Goal: Transaction & Acquisition: Purchase product/service

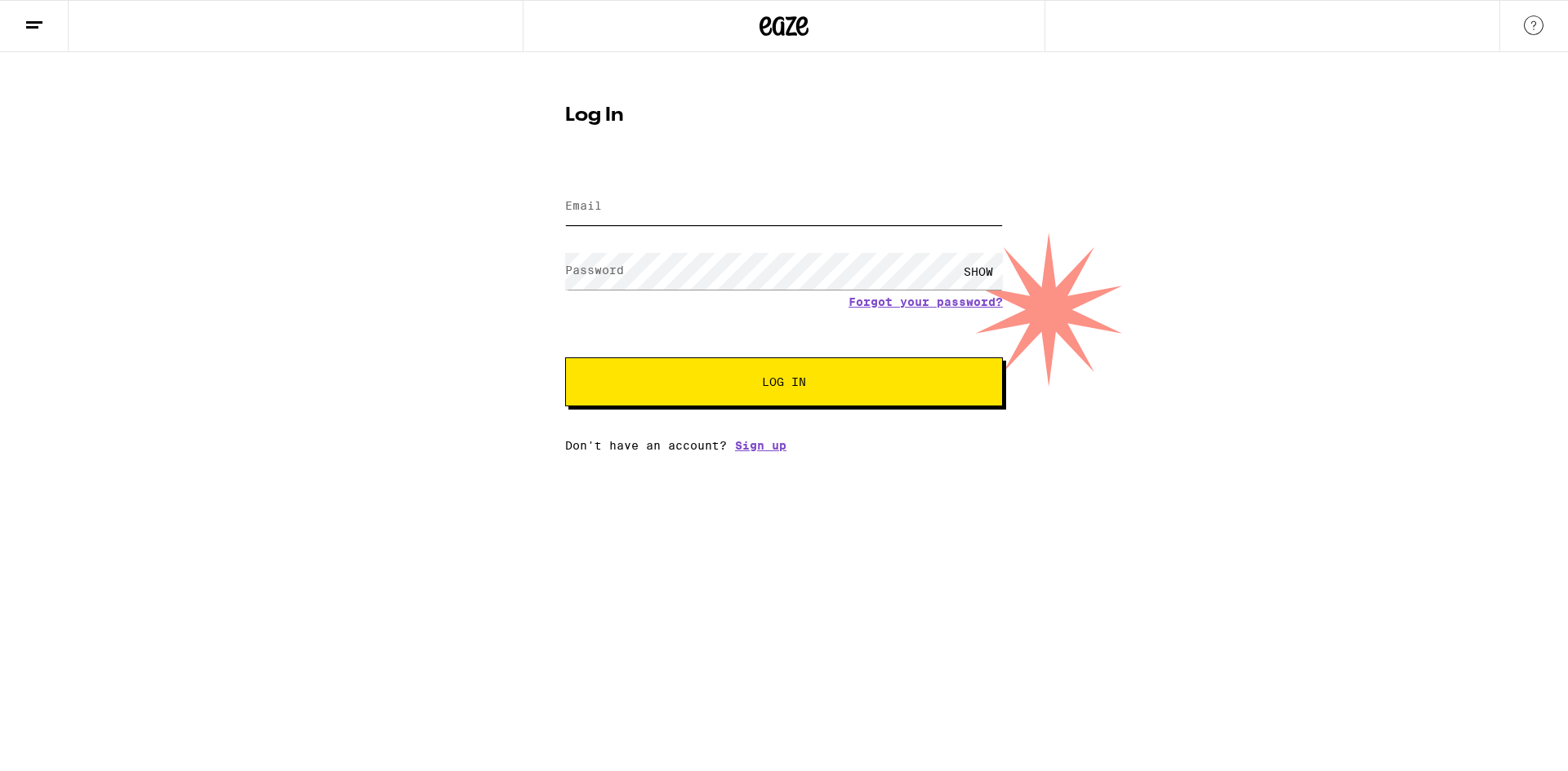
click at [762, 205] on input "Email" at bounding box center [784, 207] width 438 height 37
type input "erroneousescape@gmail.com"
click at [565, 358] on button "Log In" at bounding box center [784, 382] width 438 height 49
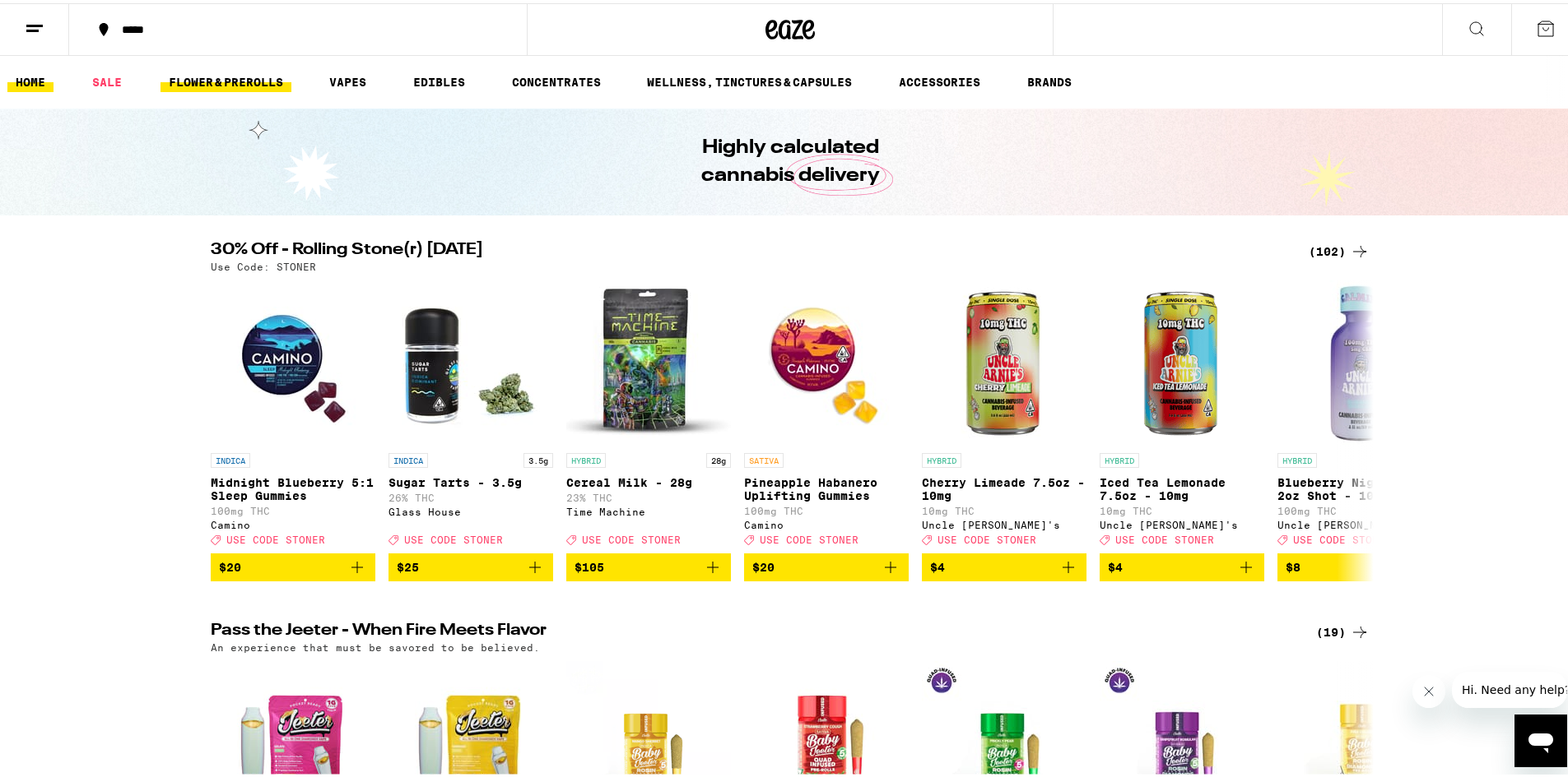
click at [245, 79] on link "FLOWER & PREROLLS" at bounding box center [226, 79] width 131 height 20
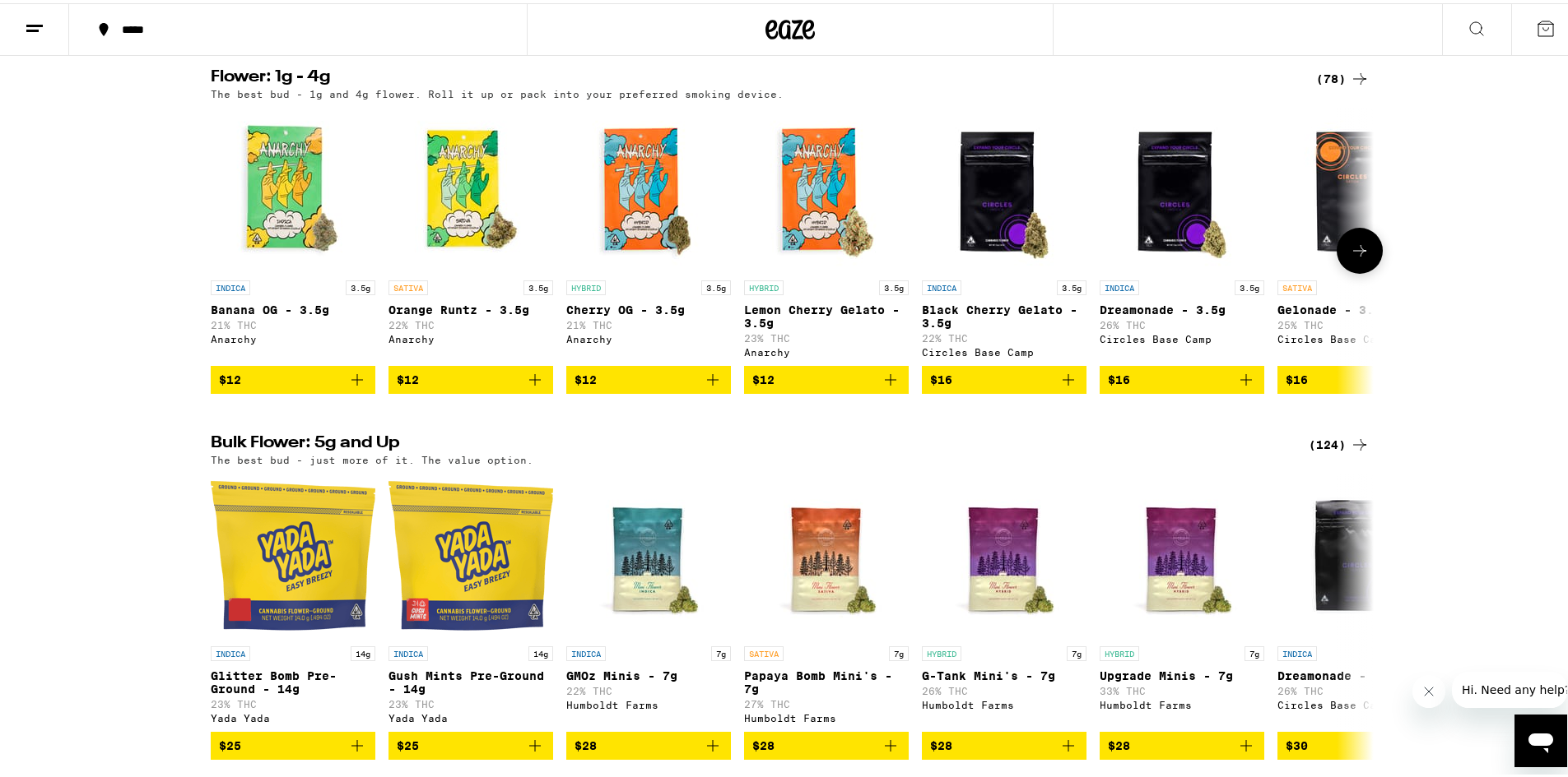
scroll to position [165, 0]
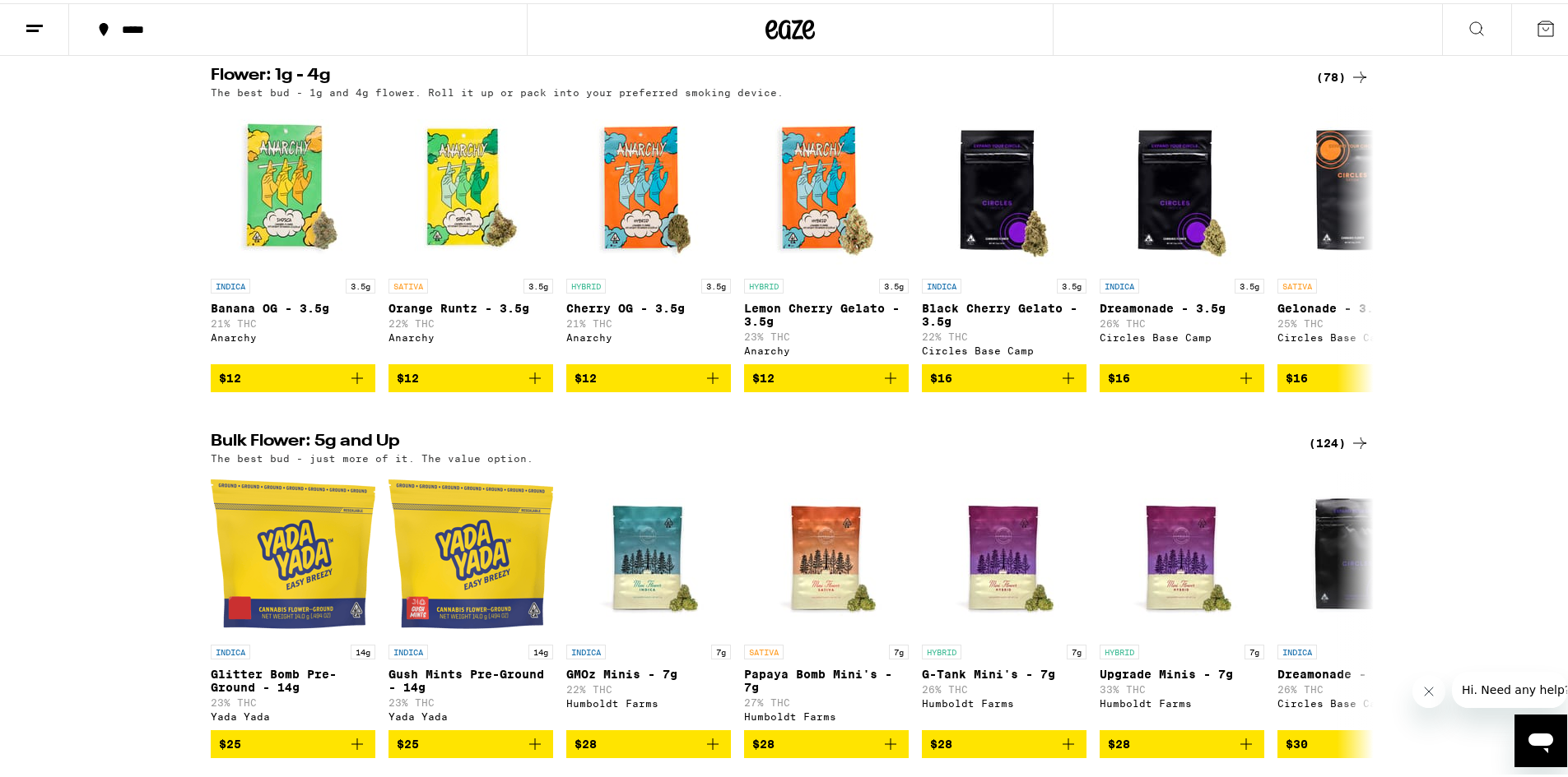
click at [1350, 446] on icon at bounding box center [1359, 439] width 20 height 20
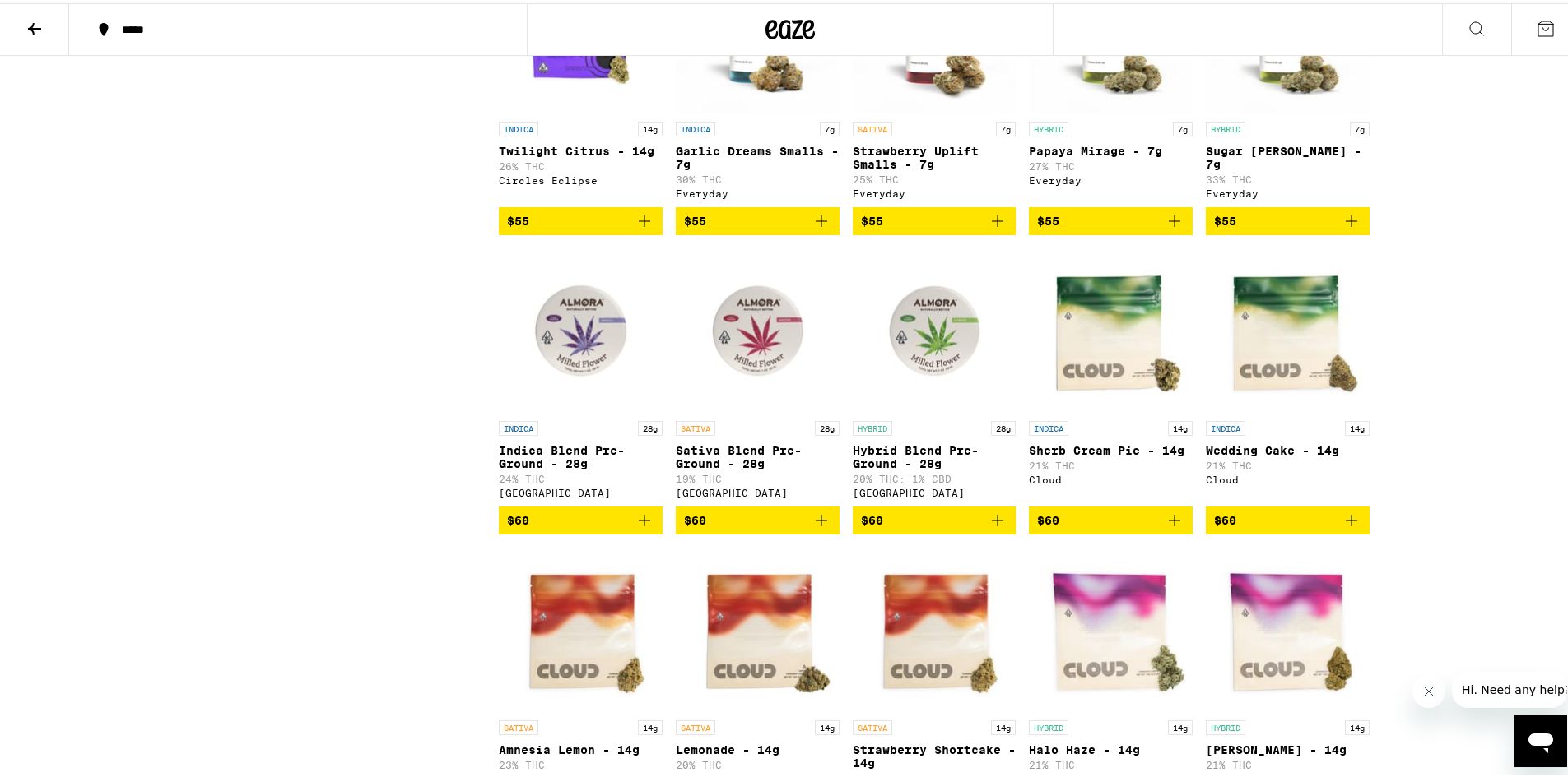
scroll to position [3650, 0]
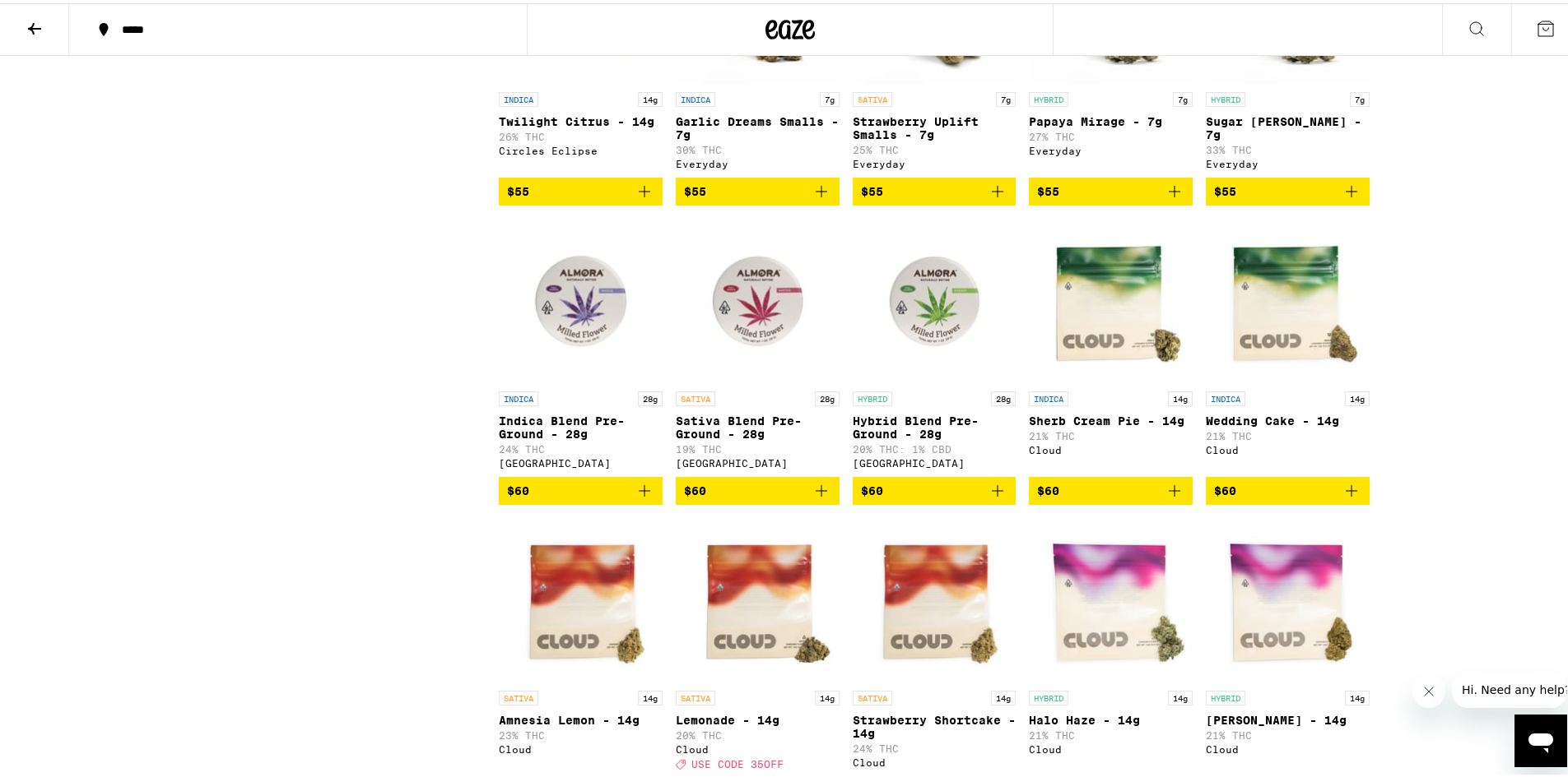
click at [987, 497] on icon "Add to bag" at bounding box center [997, 488] width 20 height 20
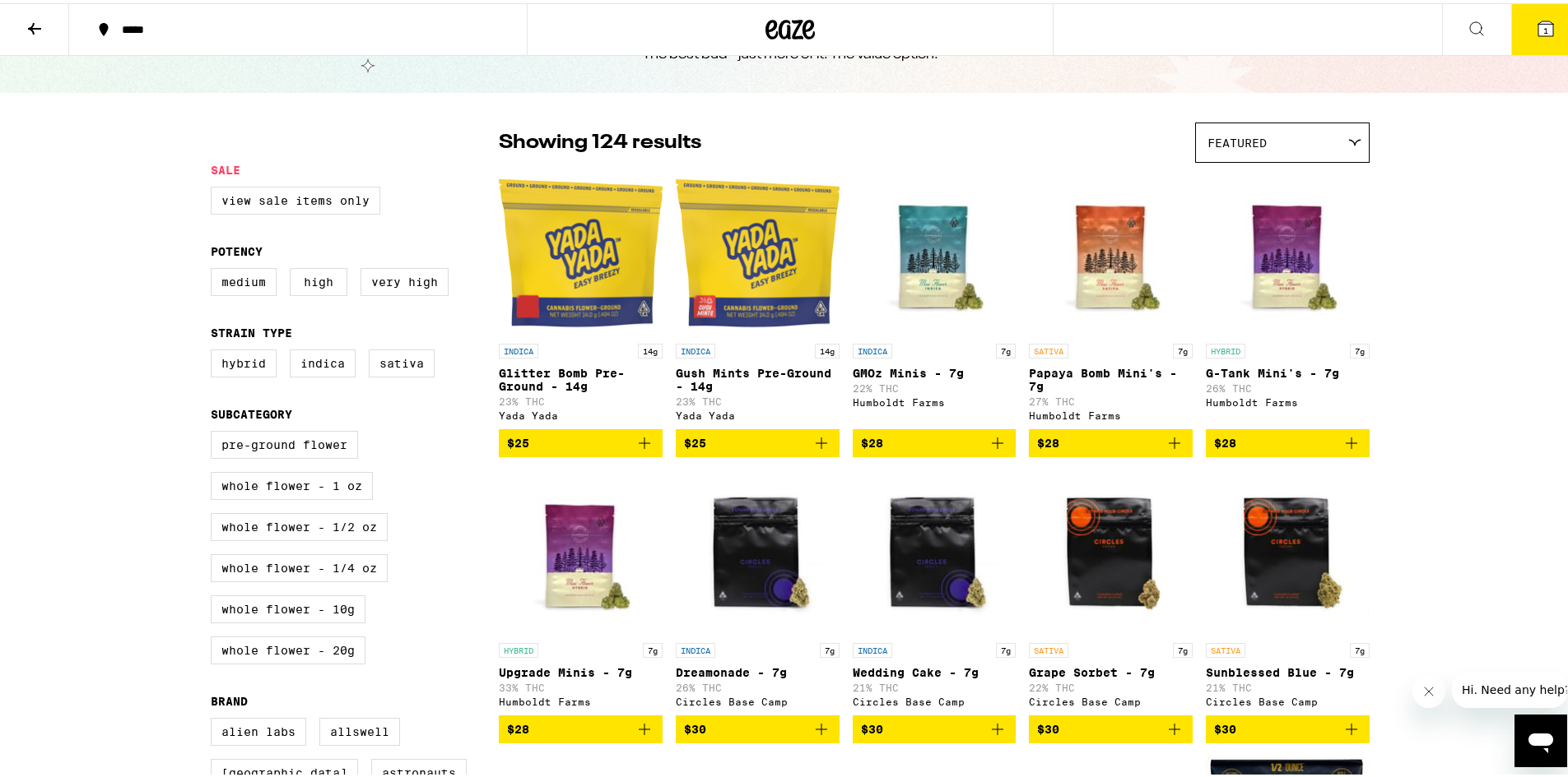
scroll to position [32, 0]
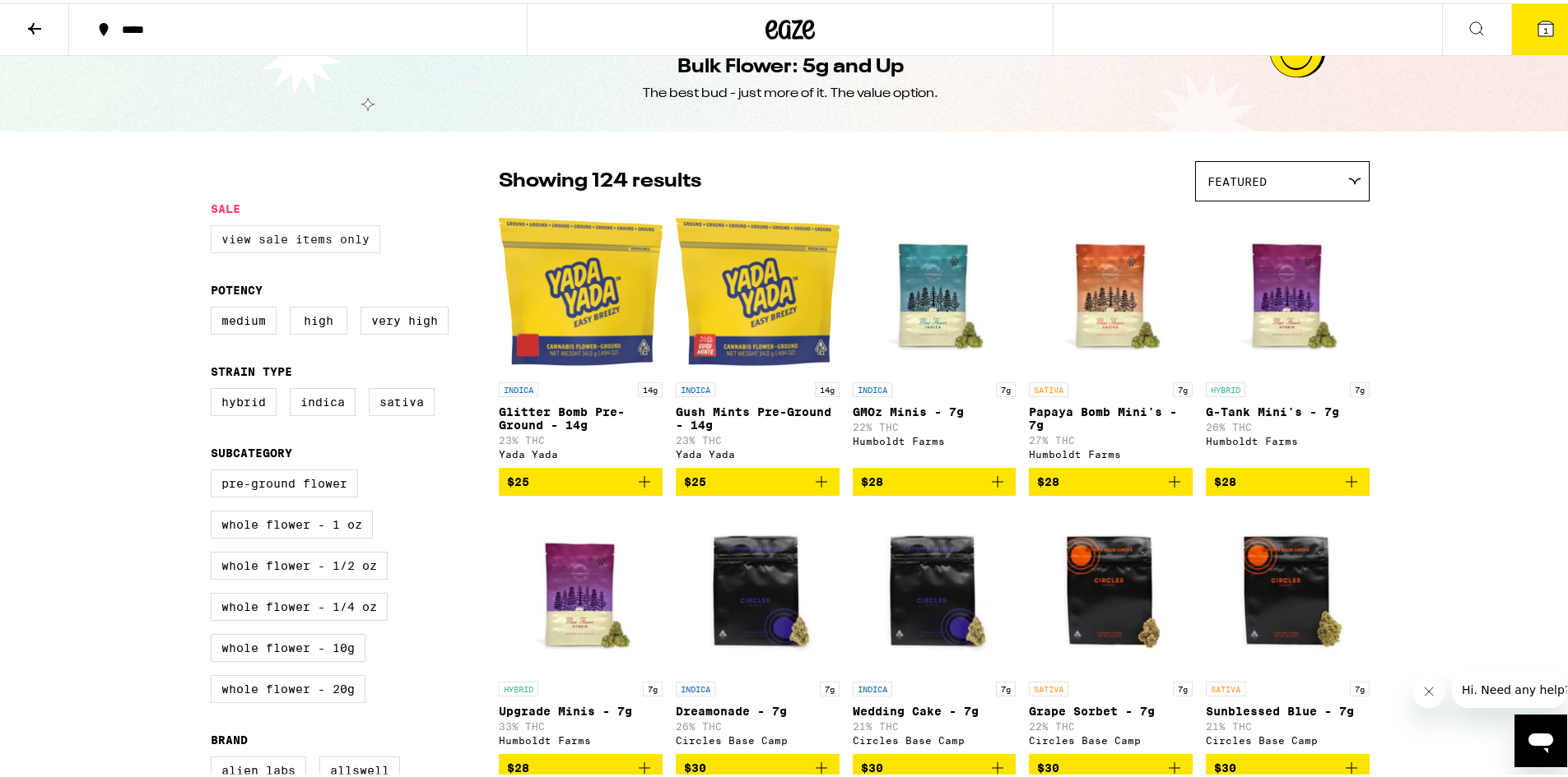
click at [293, 231] on label "View Sale Items Only" at bounding box center [295, 236] width 169 height 28
click at [215, 225] on input "View Sale Items Only" at bounding box center [214, 225] width 1 height 1
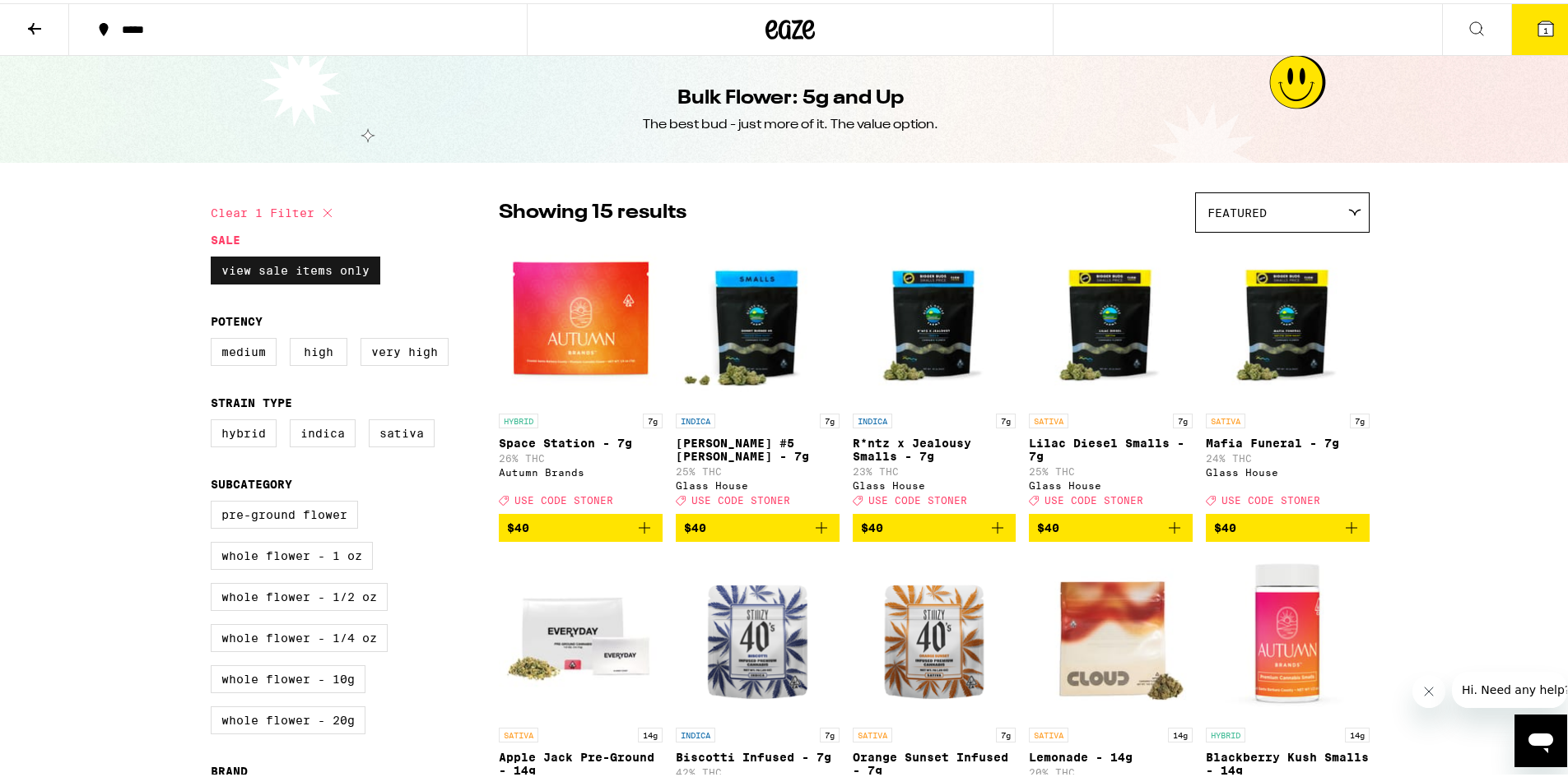
click at [297, 278] on label "View Sale Items Only" at bounding box center [295, 267] width 169 height 28
click at [215, 257] on input "View Sale Items Only" at bounding box center [214, 256] width 1 height 1
checkbox input "false"
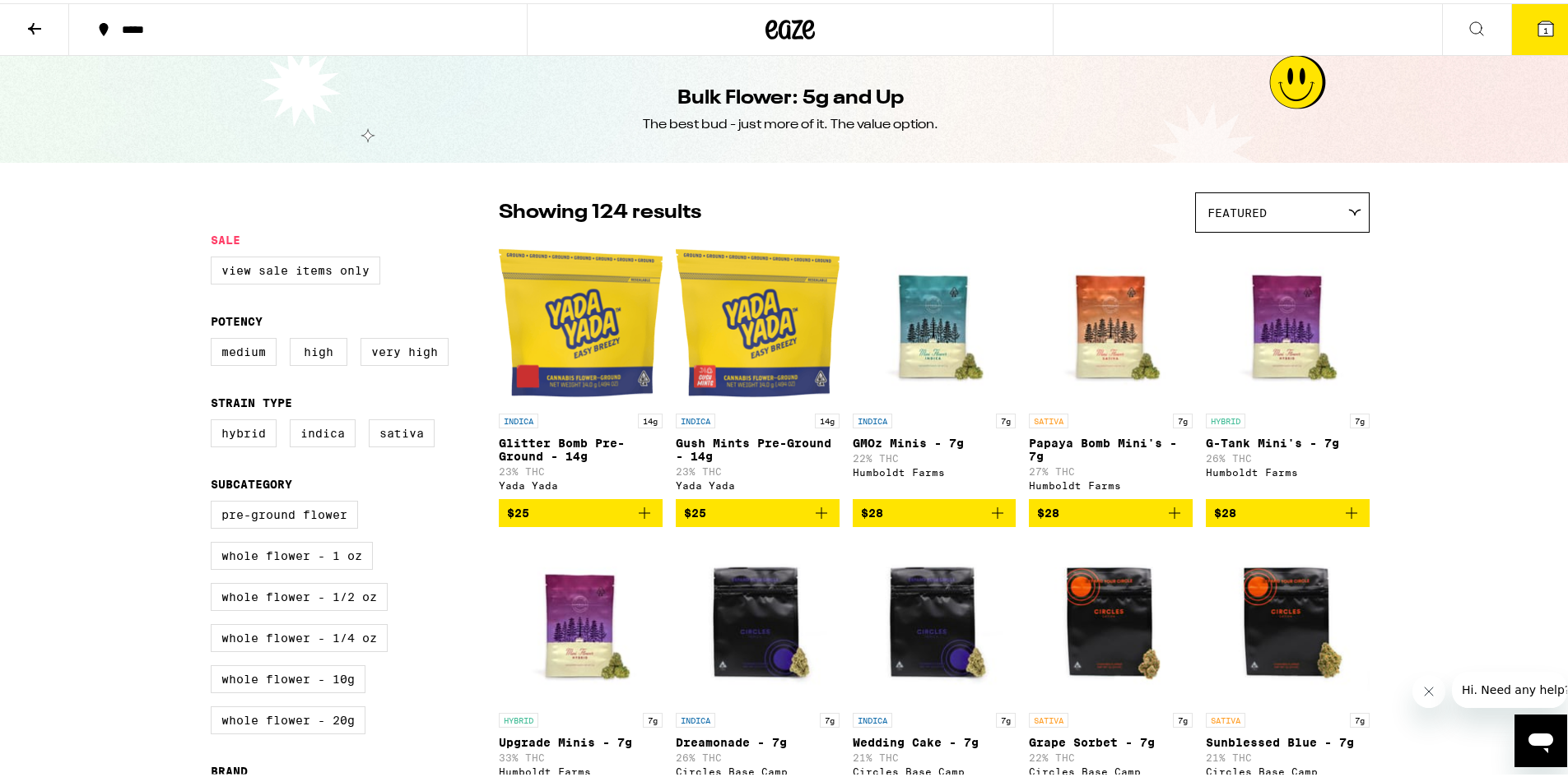
click at [30, 37] on button at bounding box center [34, 26] width 69 height 52
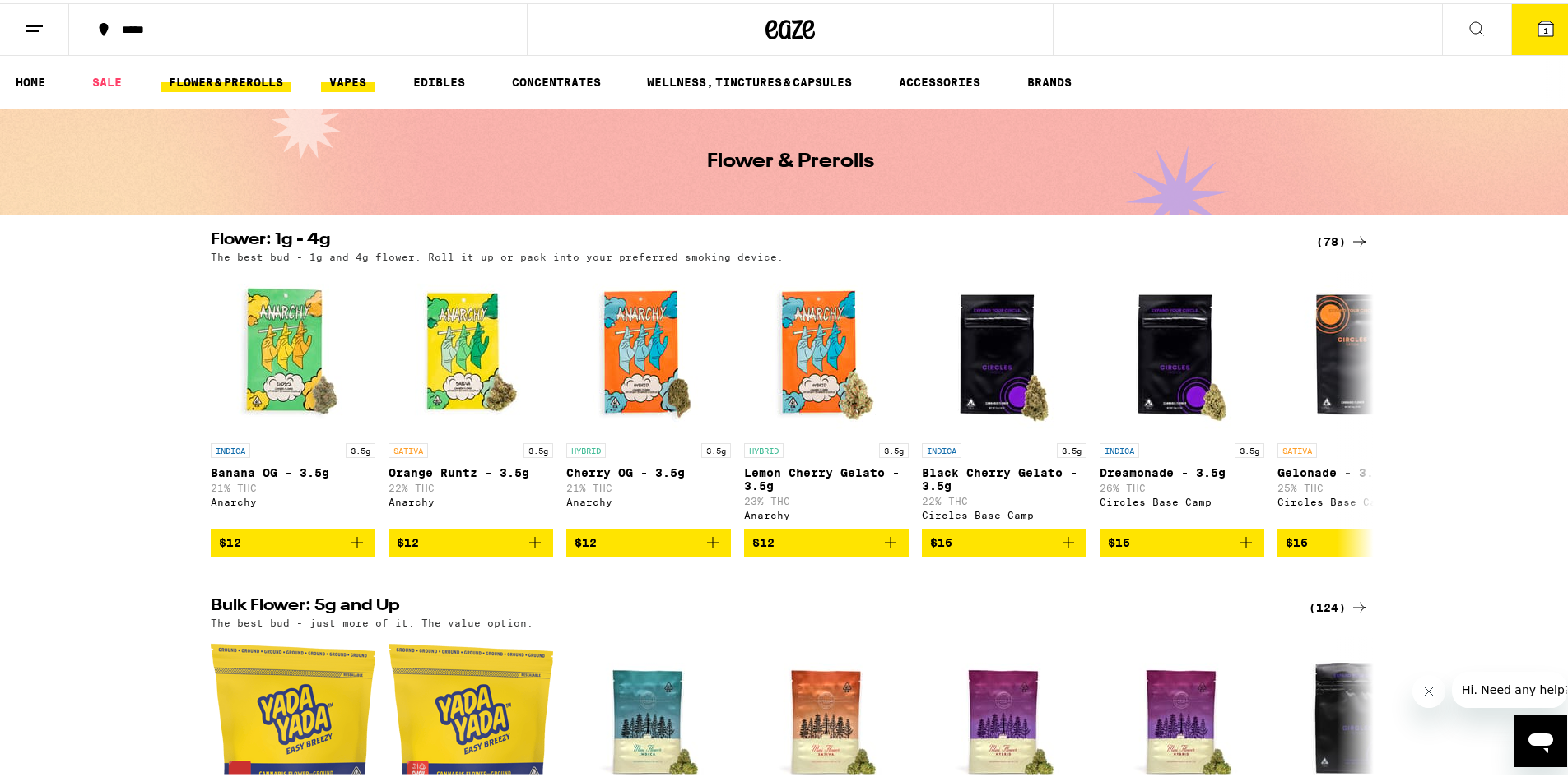
click at [354, 83] on link "VAPES" at bounding box center [347, 79] width 54 height 20
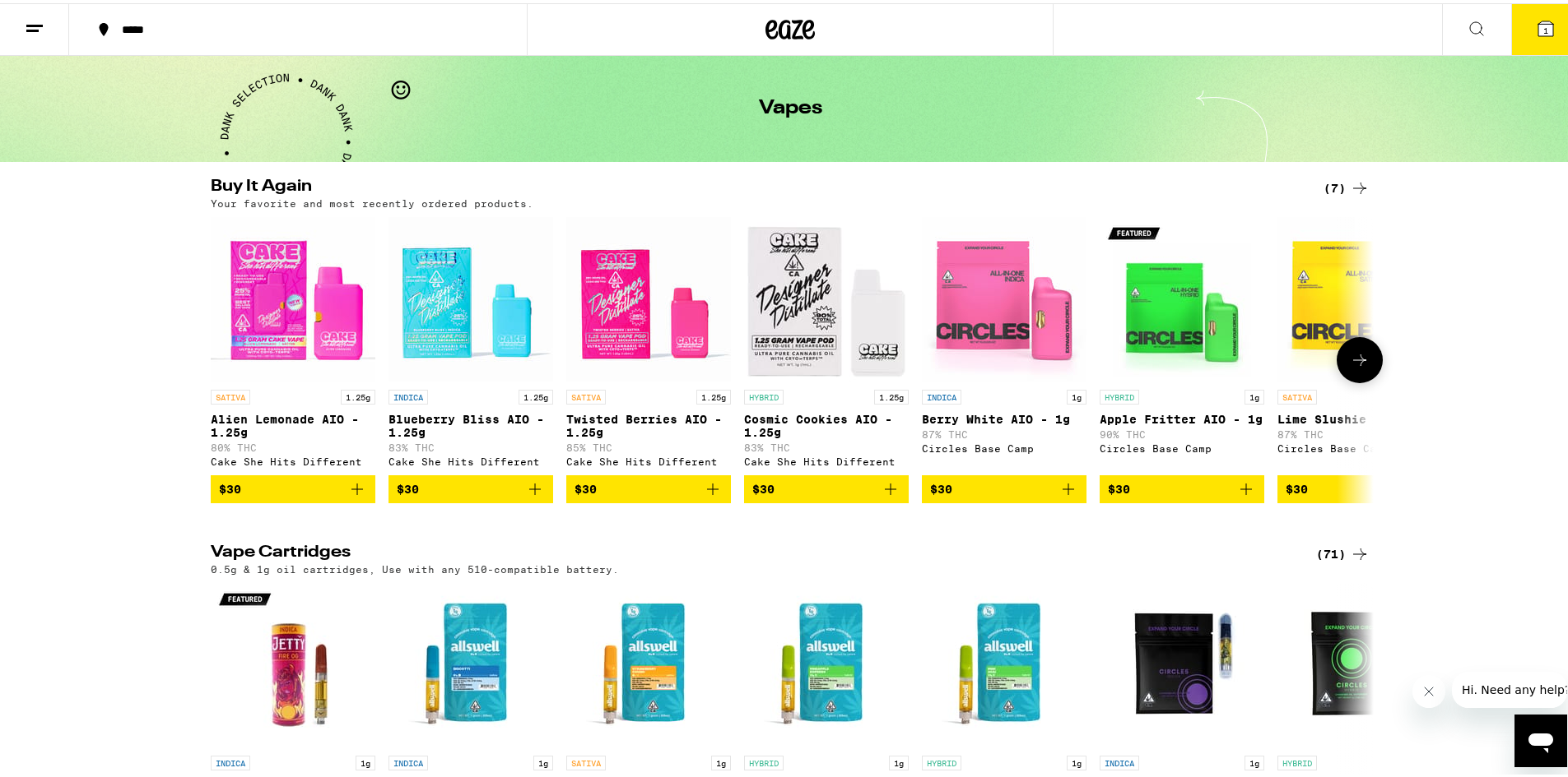
scroll to position [82, 0]
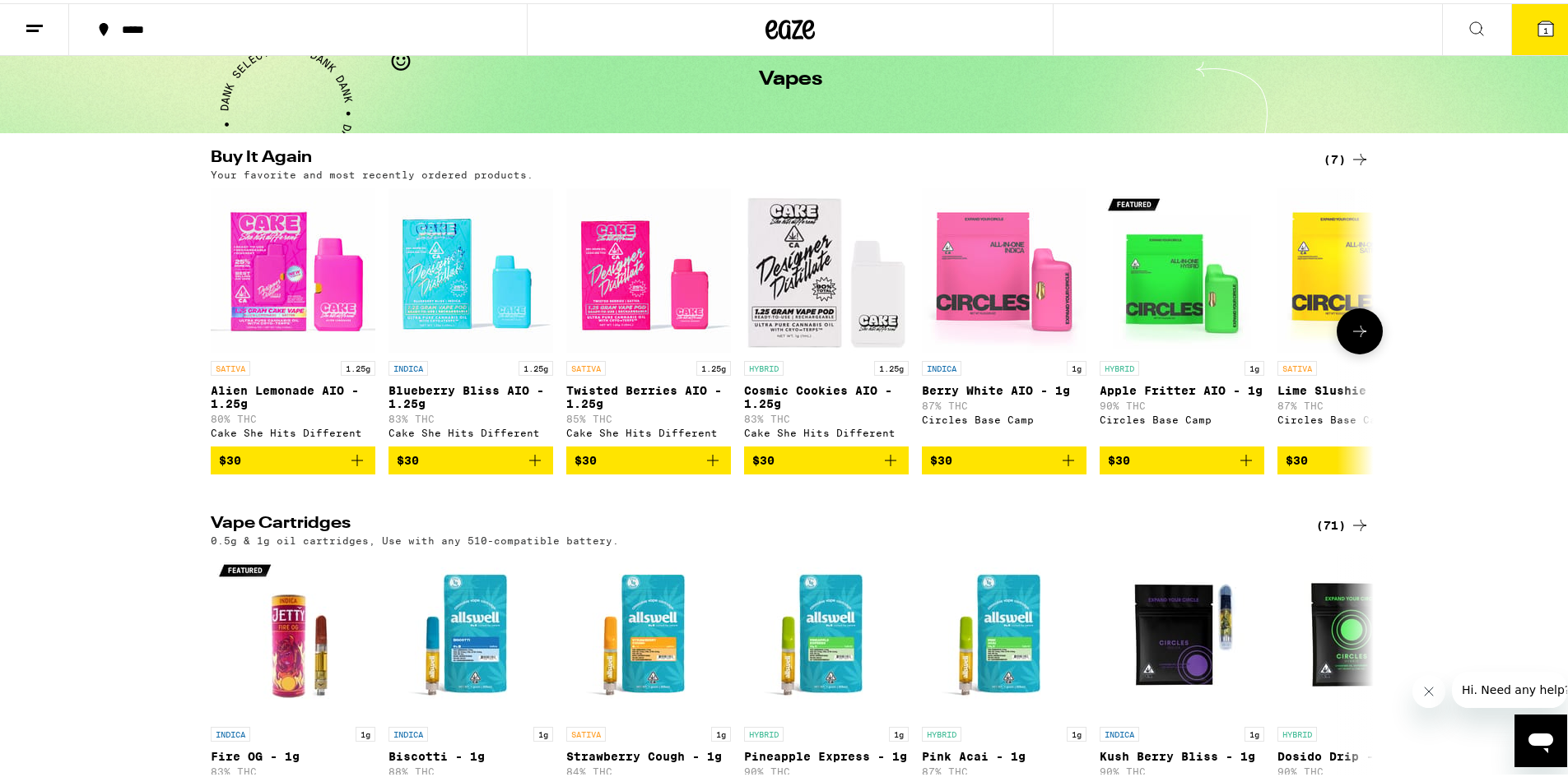
click at [1361, 331] on icon at bounding box center [1359, 328] width 20 height 20
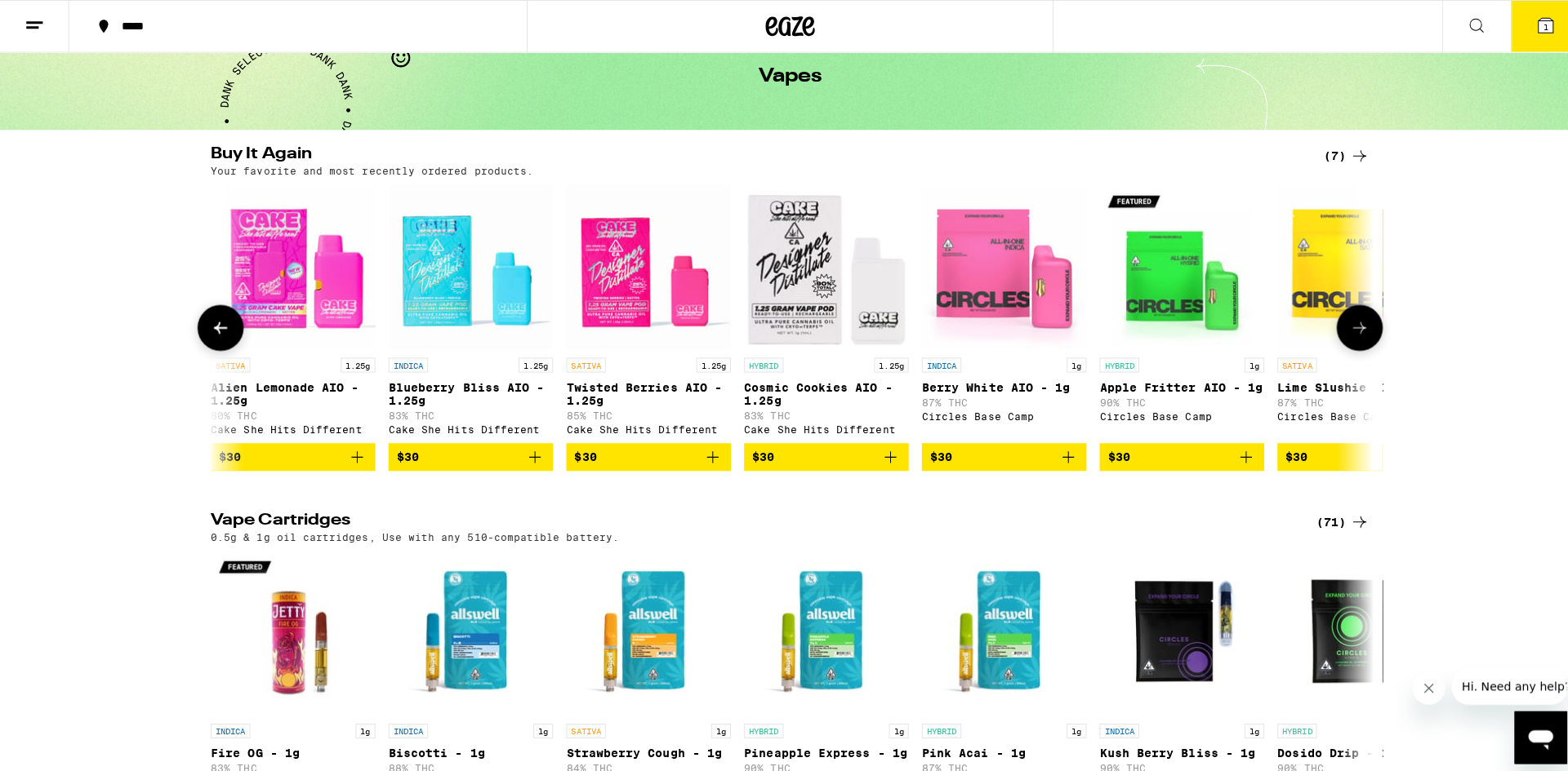
scroll to position [0, 85]
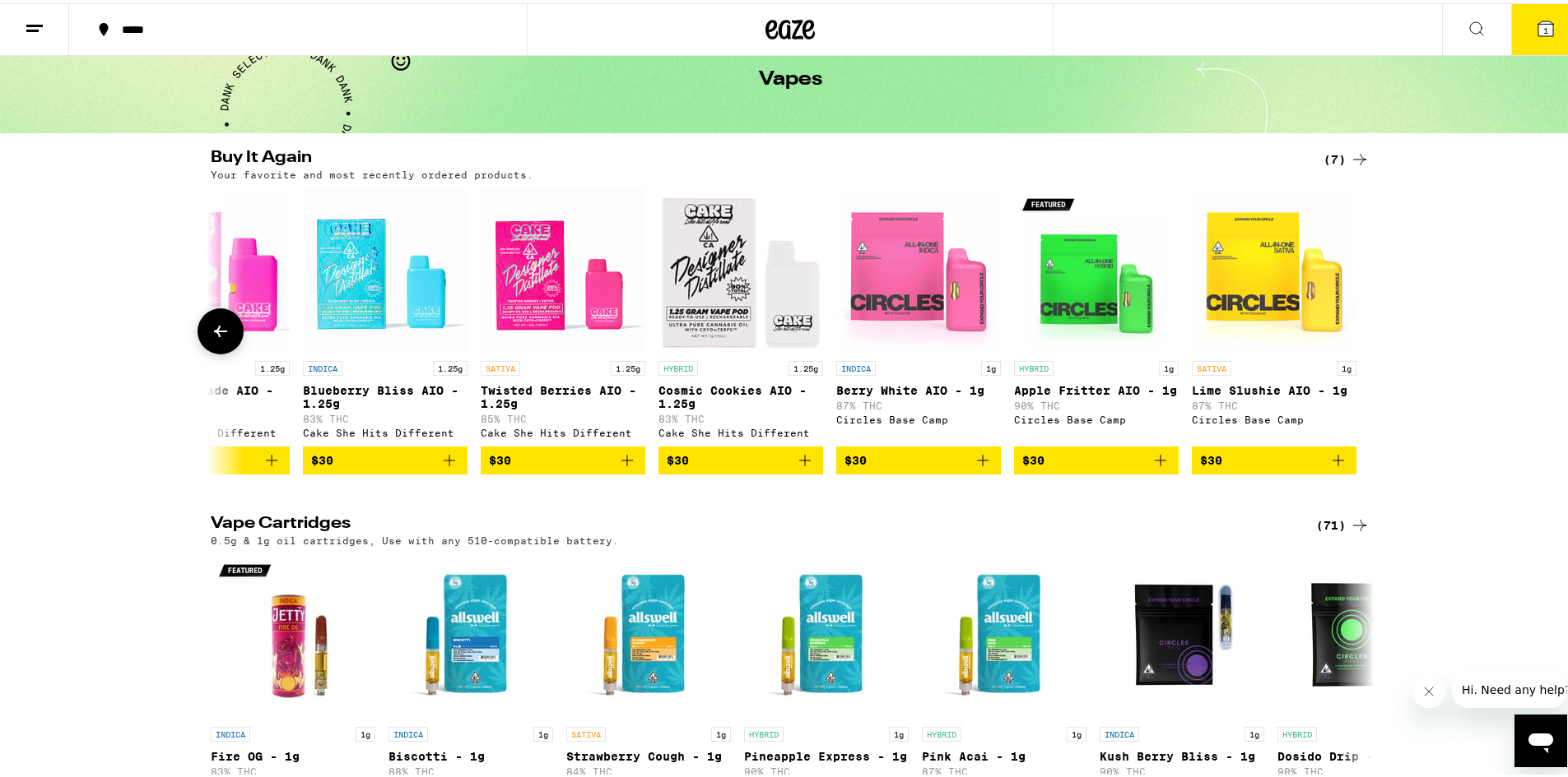
click at [1330, 466] on icon "Add to bag" at bounding box center [1338, 457] width 20 height 20
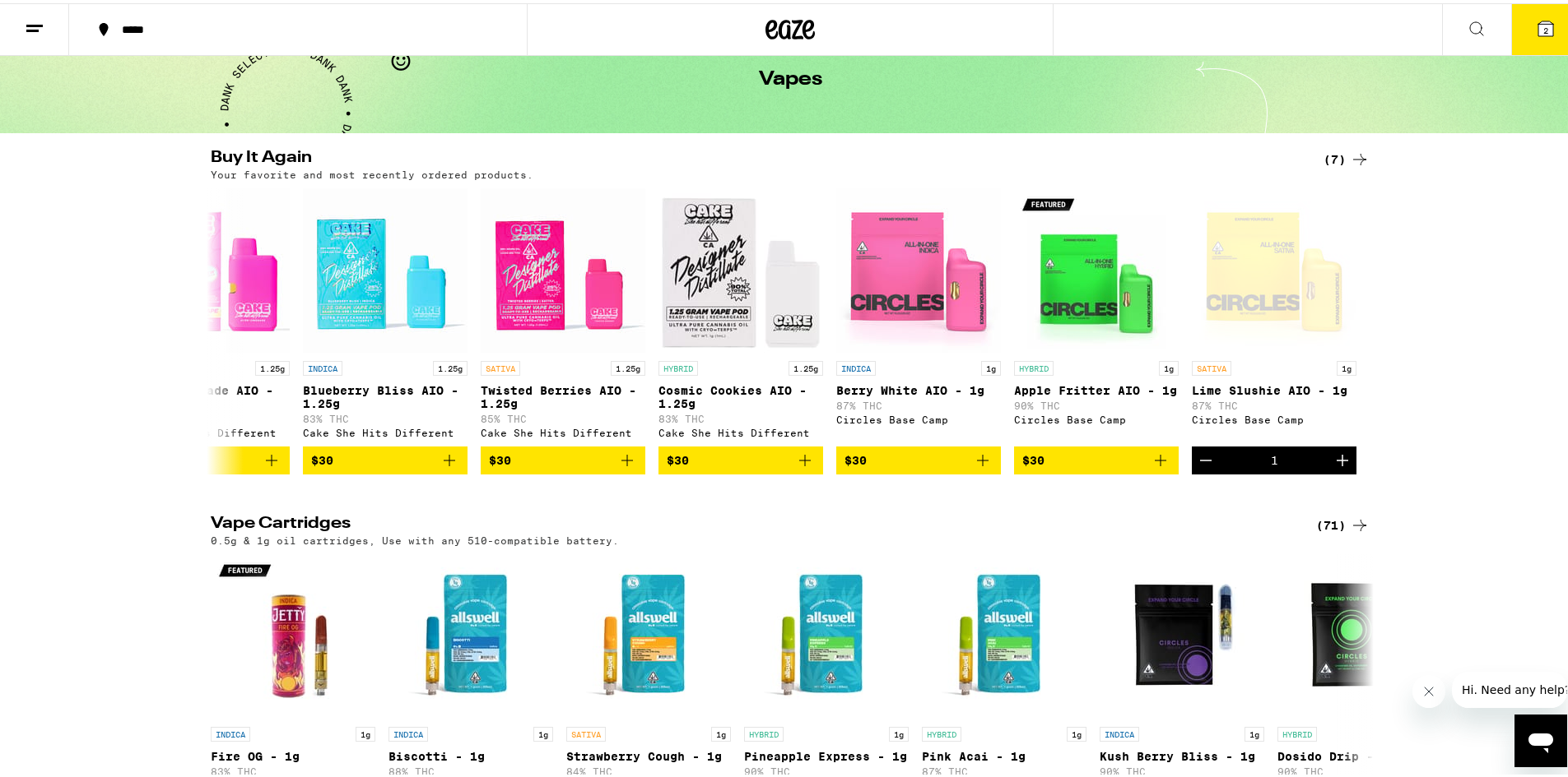
click at [1543, 29] on span "2" at bounding box center [1545, 26] width 5 height 10
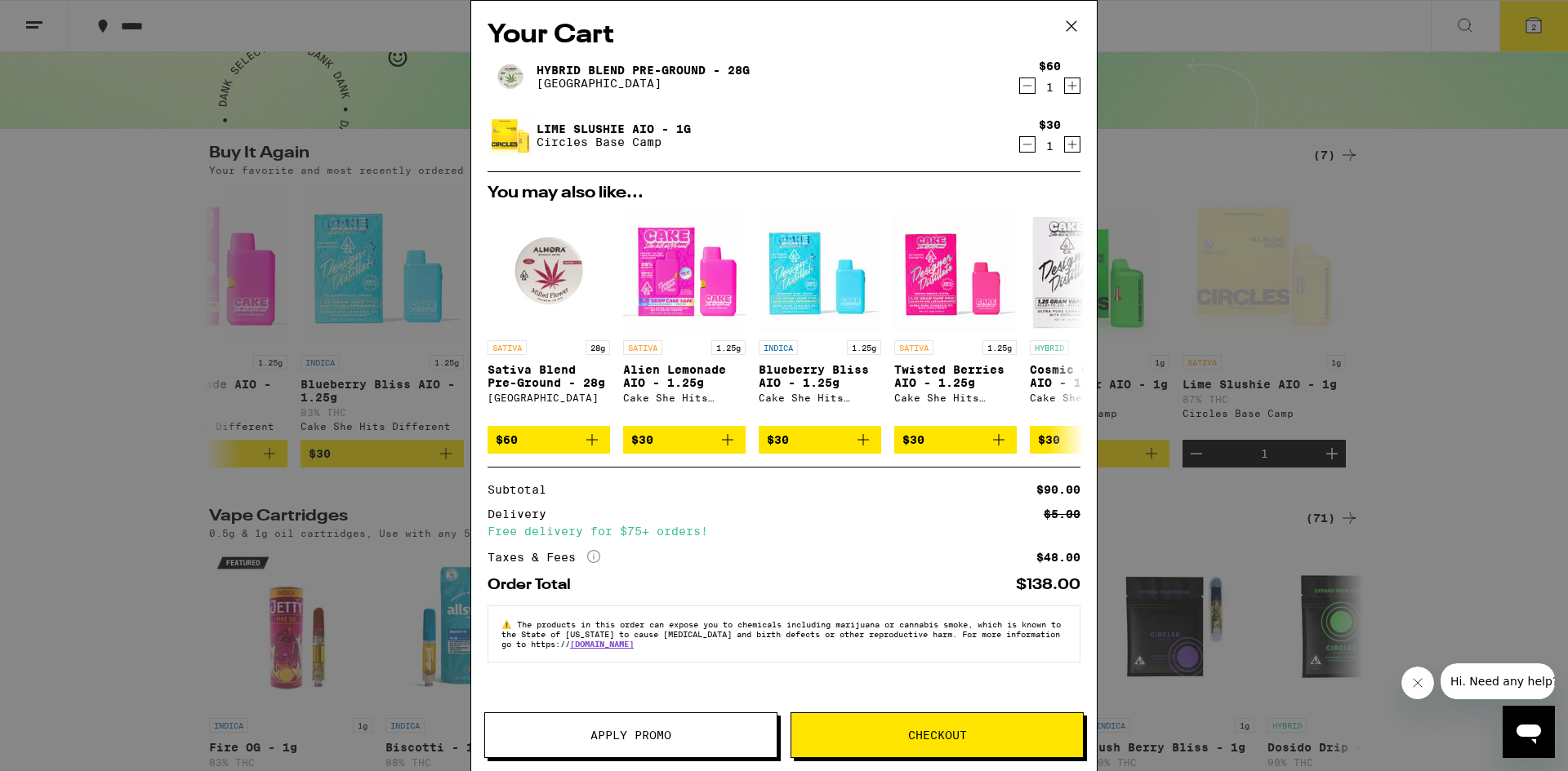
click at [841, 738] on span "Checkout" at bounding box center [937, 734] width 292 height 11
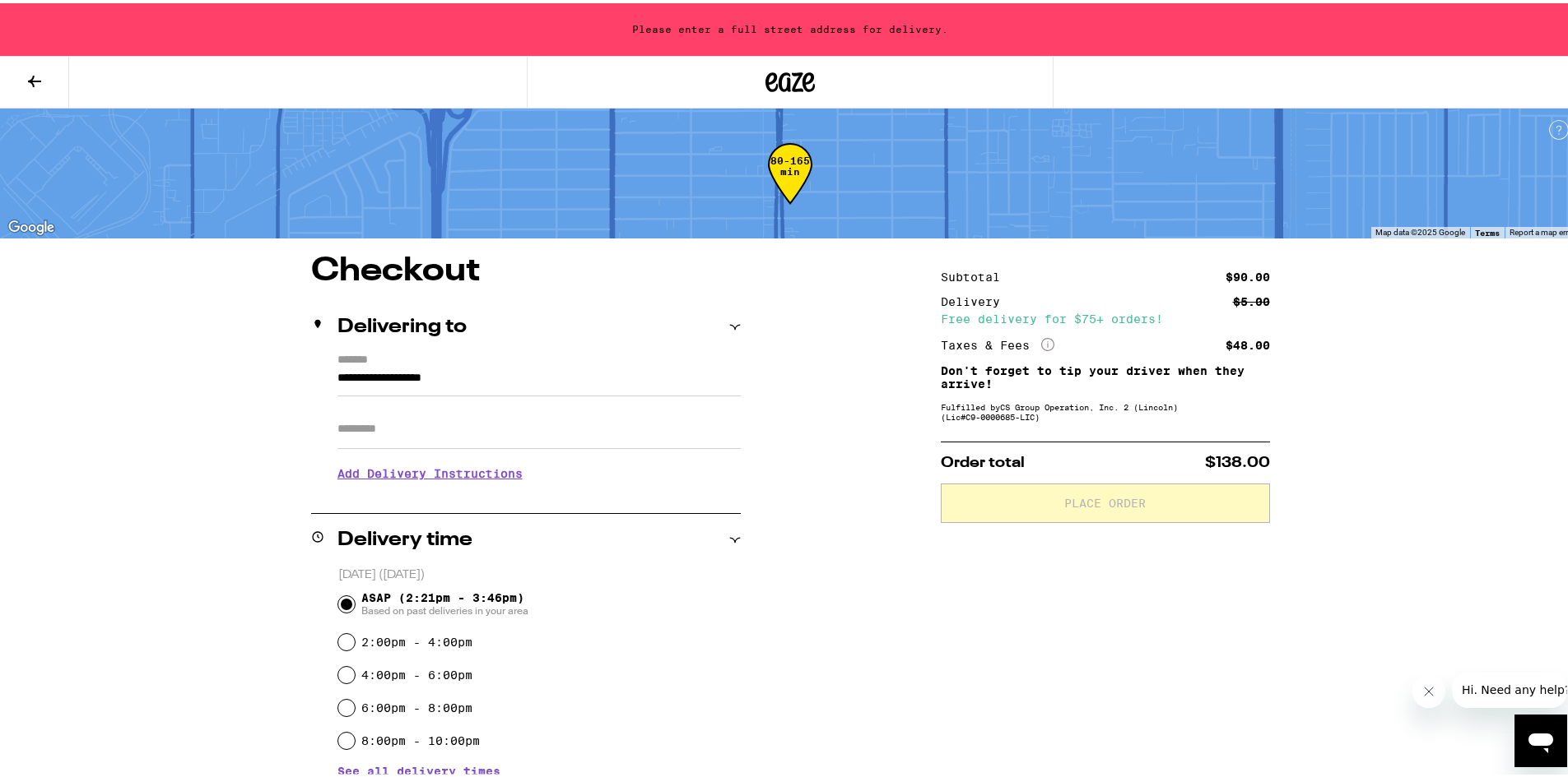
click at [383, 430] on input "Apt/Suite" at bounding box center [540, 425] width 404 height 39
click at [404, 380] on input "**********" at bounding box center [540, 379] width 404 height 28
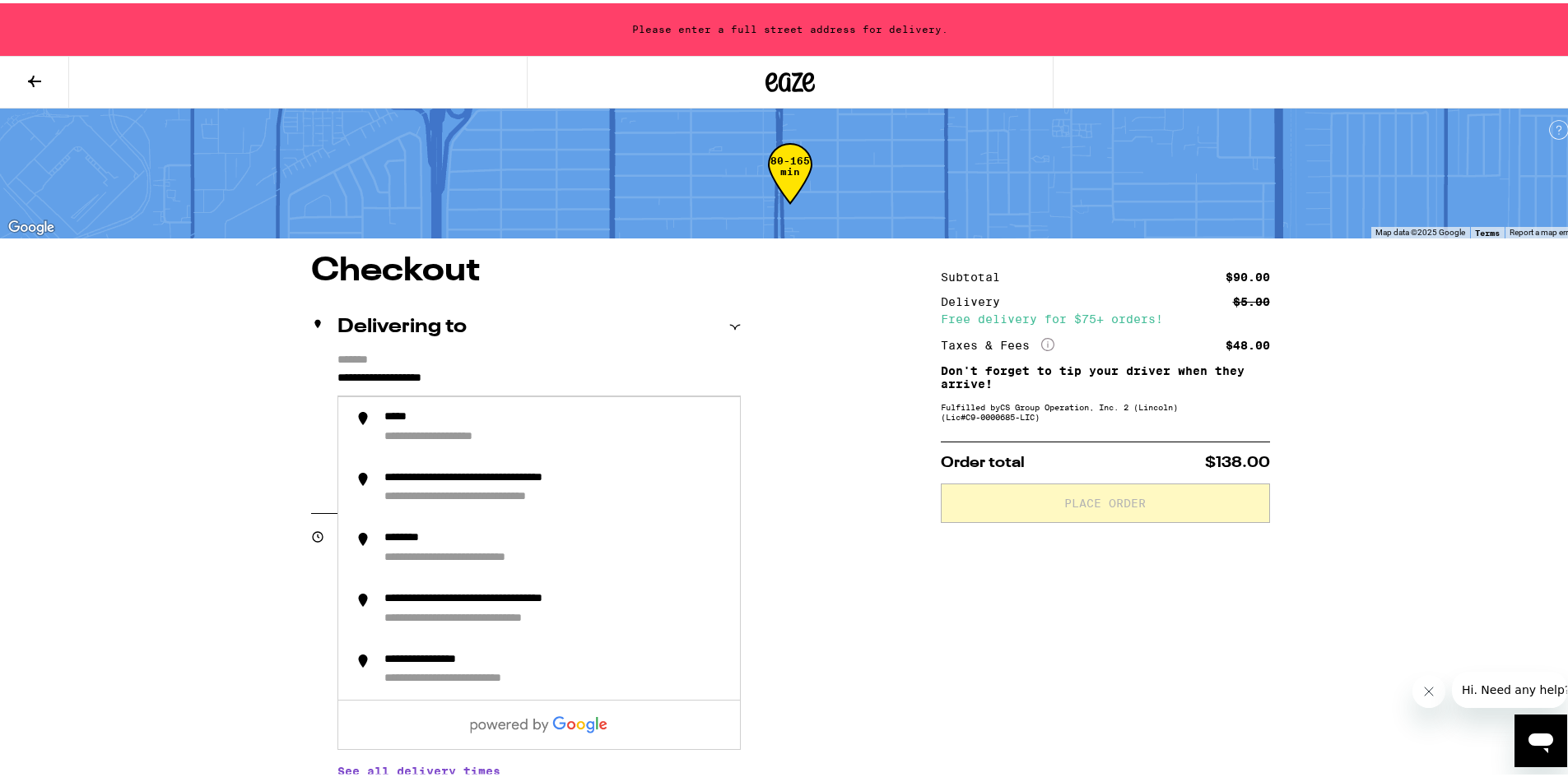
click at [510, 388] on input "**********" at bounding box center [540, 379] width 404 height 28
drag, startPoint x: 534, startPoint y: 374, endPoint x: 238, endPoint y: 368, distance: 296.1
click at [238, 368] on div "**********" at bounding box center [790, 702] width 1185 height 902
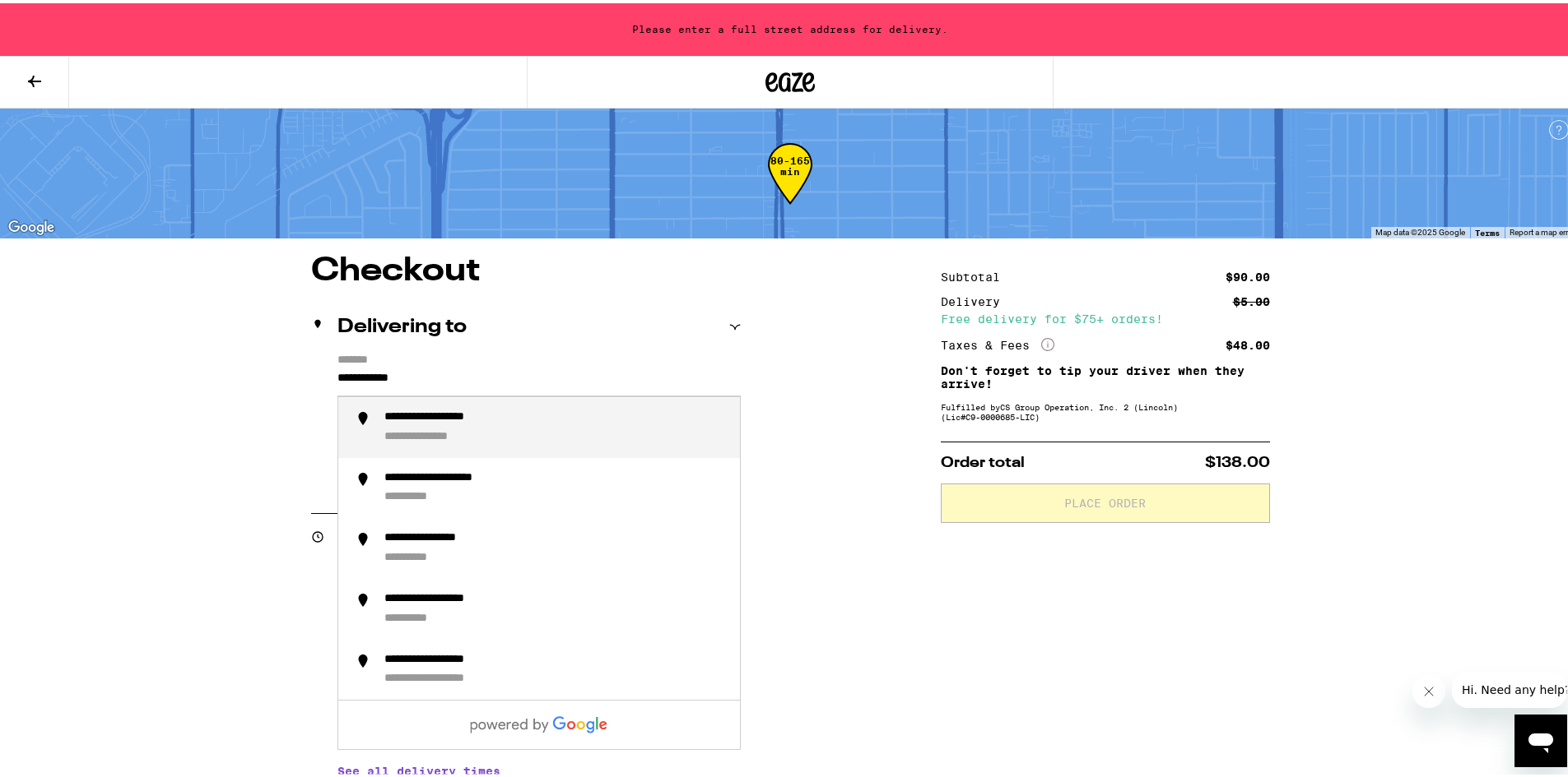
click at [511, 421] on div "**********" at bounding box center [455, 414] width 141 height 15
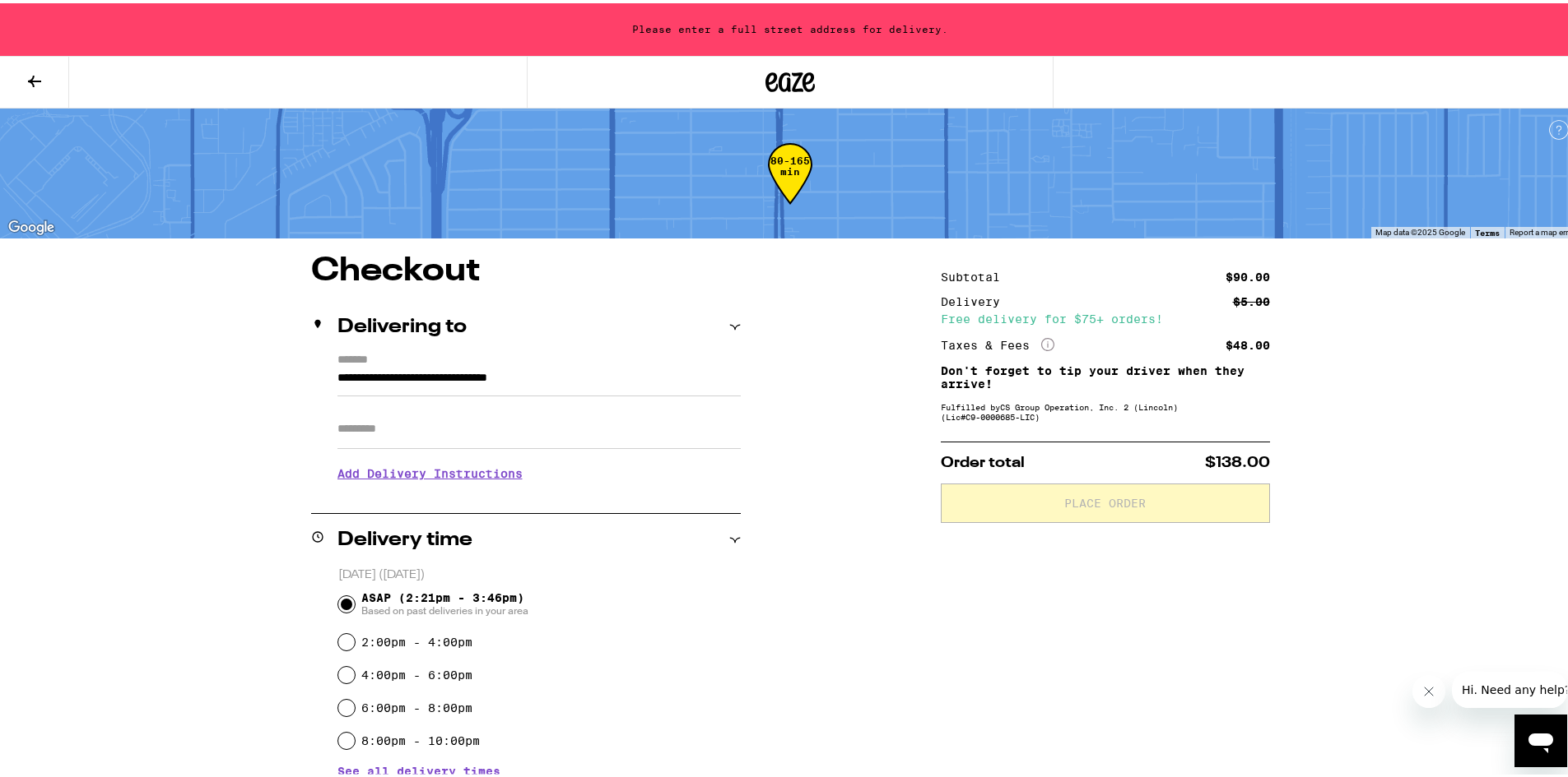
type input "**********"
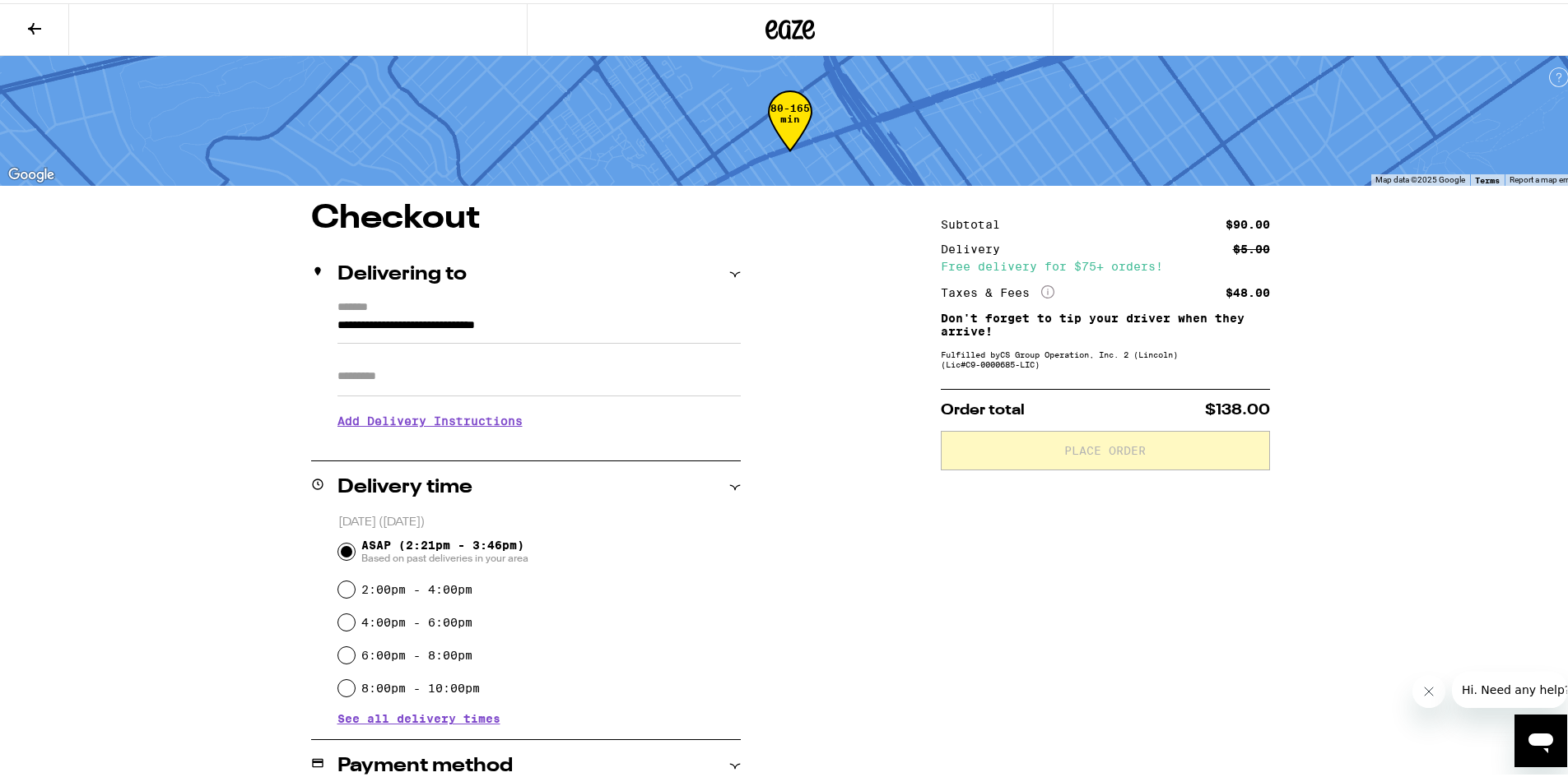
click at [386, 383] on input "Apt/Suite" at bounding box center [540, 373] width 404 height 39
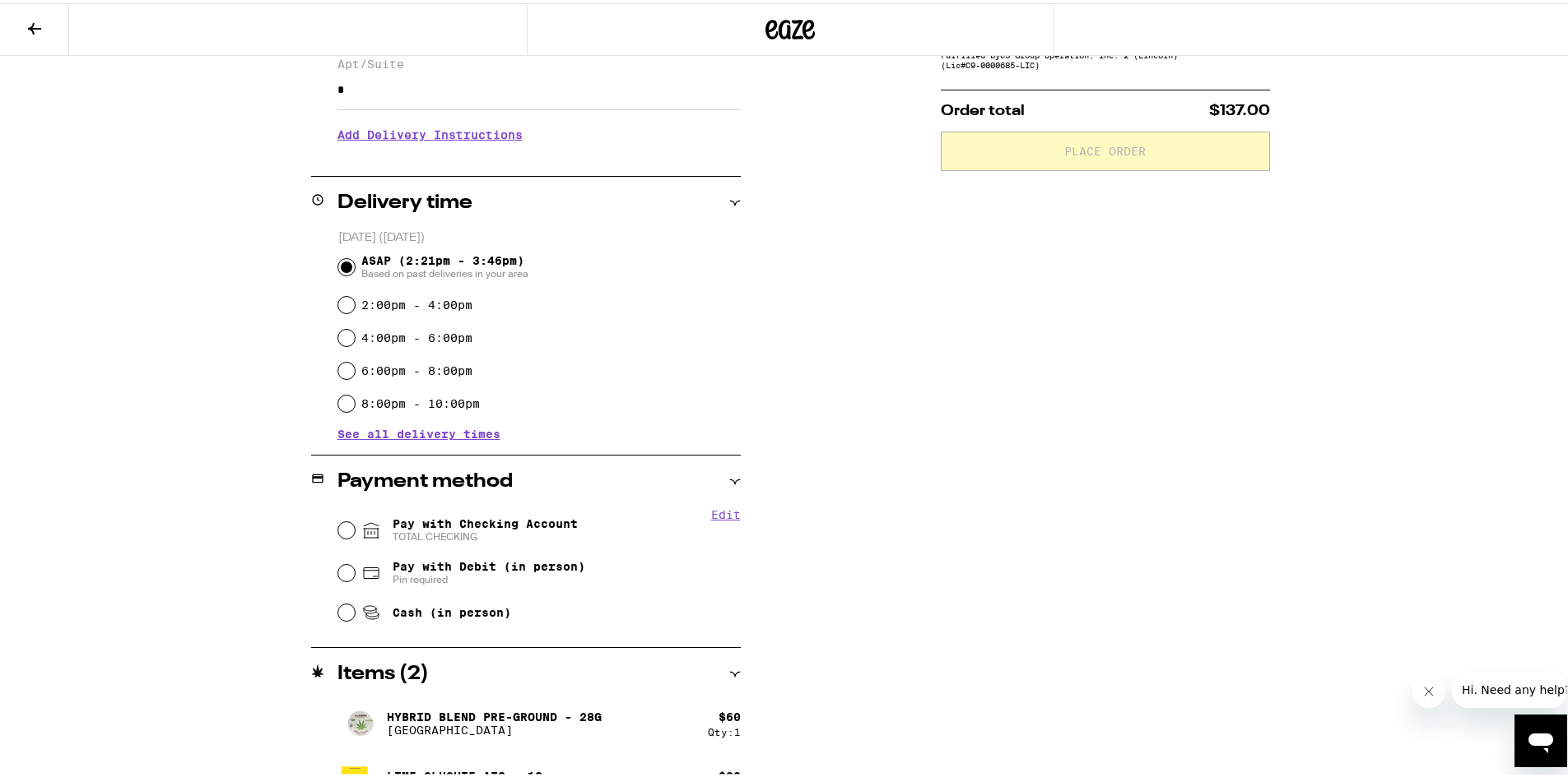
scroll to position [329, 0]
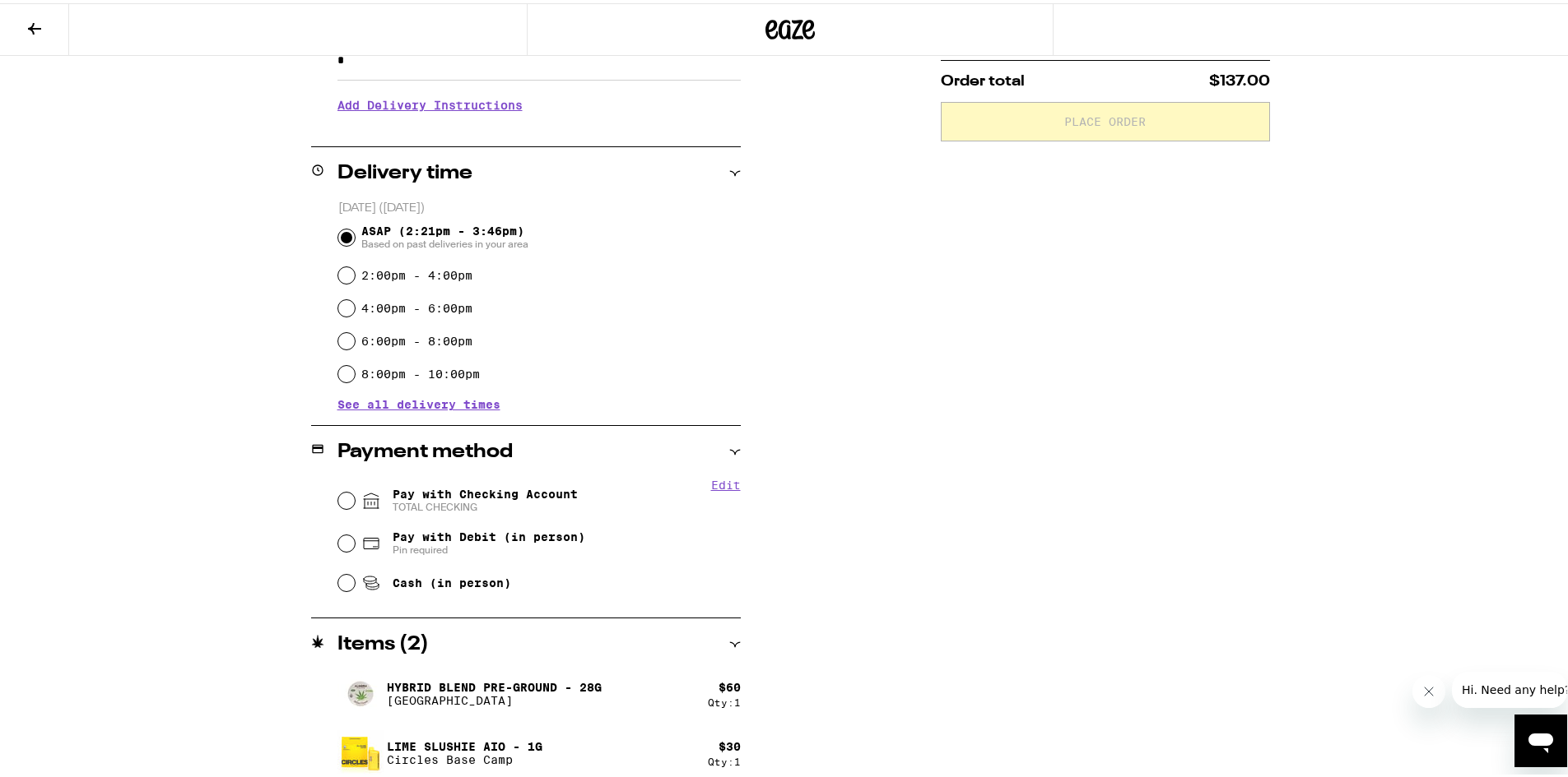
type input "*"
click at [347, 493] on input "Pay with Checking Account TOTAL CHECKING" at bounding box center [346, 497] width 17 height 17
radio input "true"
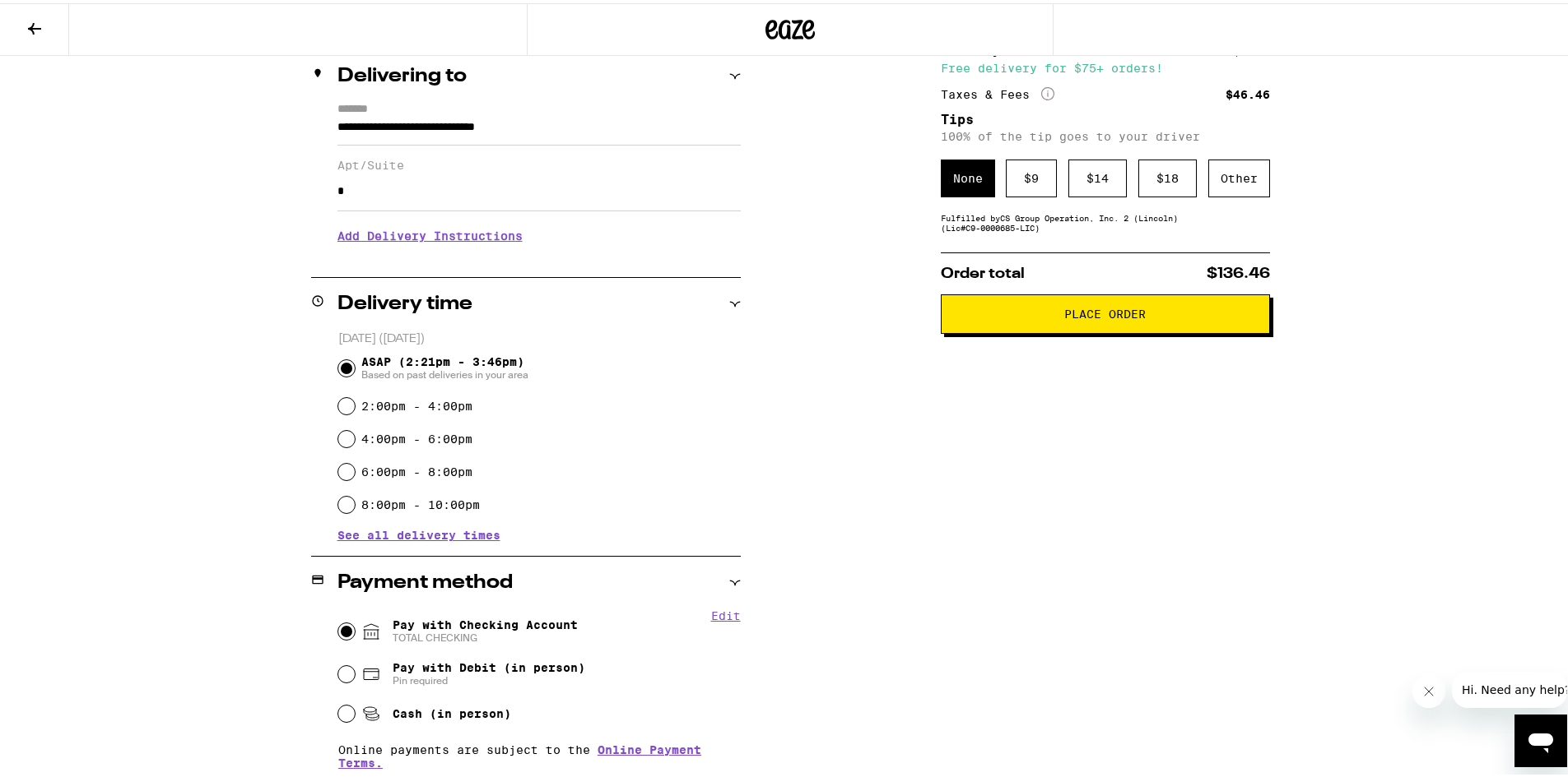
scroll to position [0, 0]
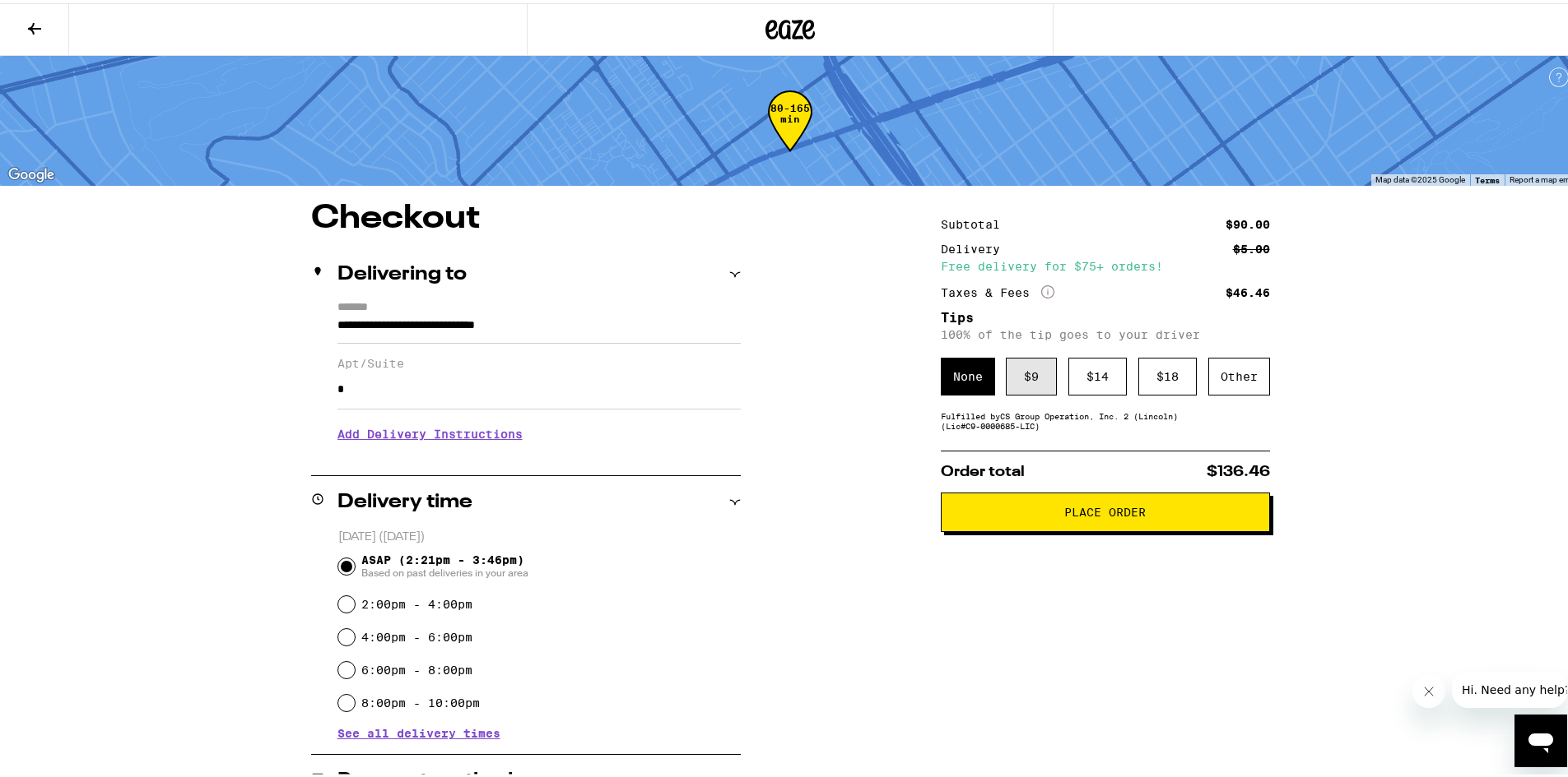
click at [1013, 373] on div "$ 9" at bounding box center [1031, 373] width 51 height 38
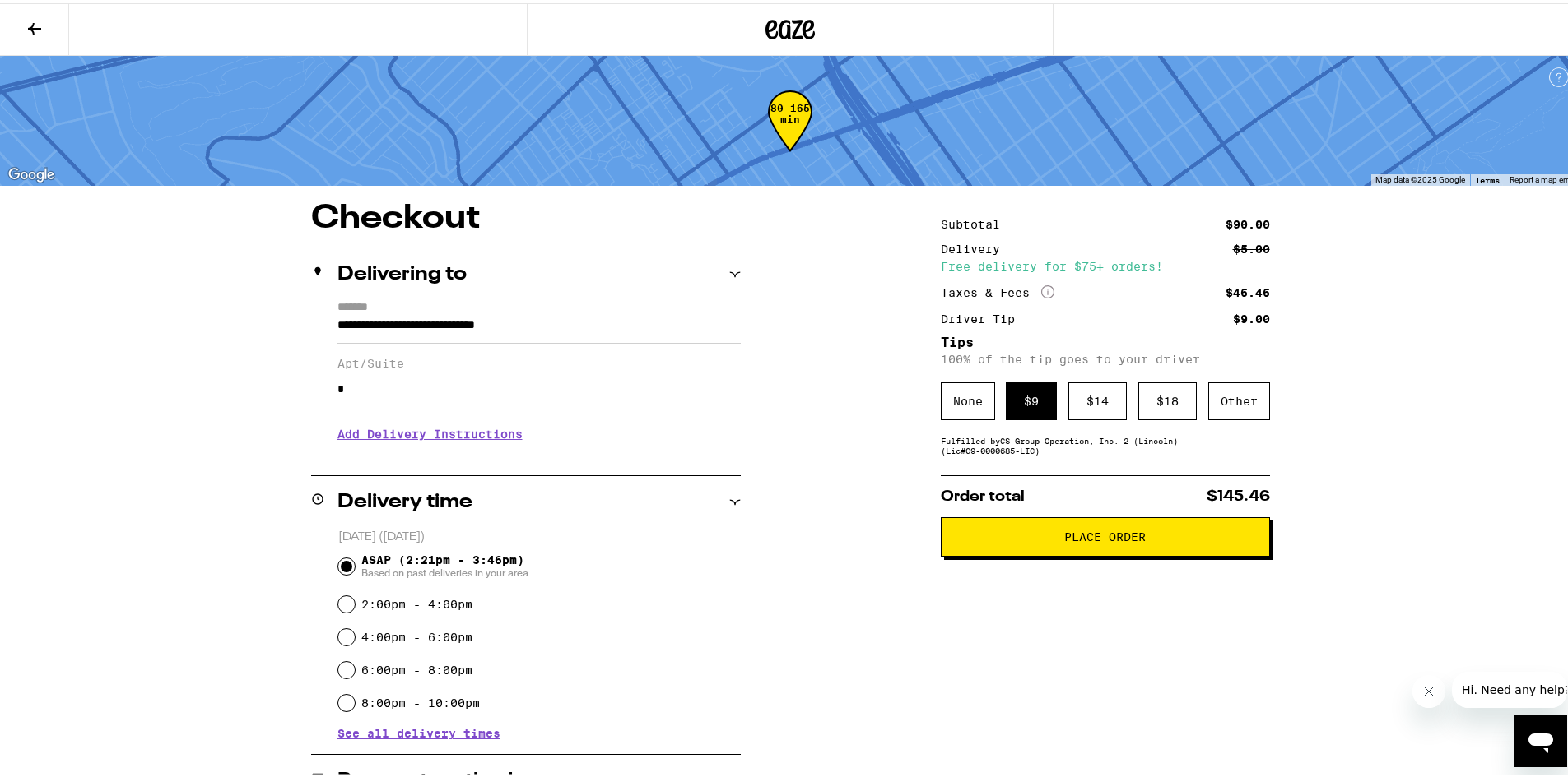
click at [1048, 539] on span "Place Order" at bounding box center [1105, 533] width 301 height 11
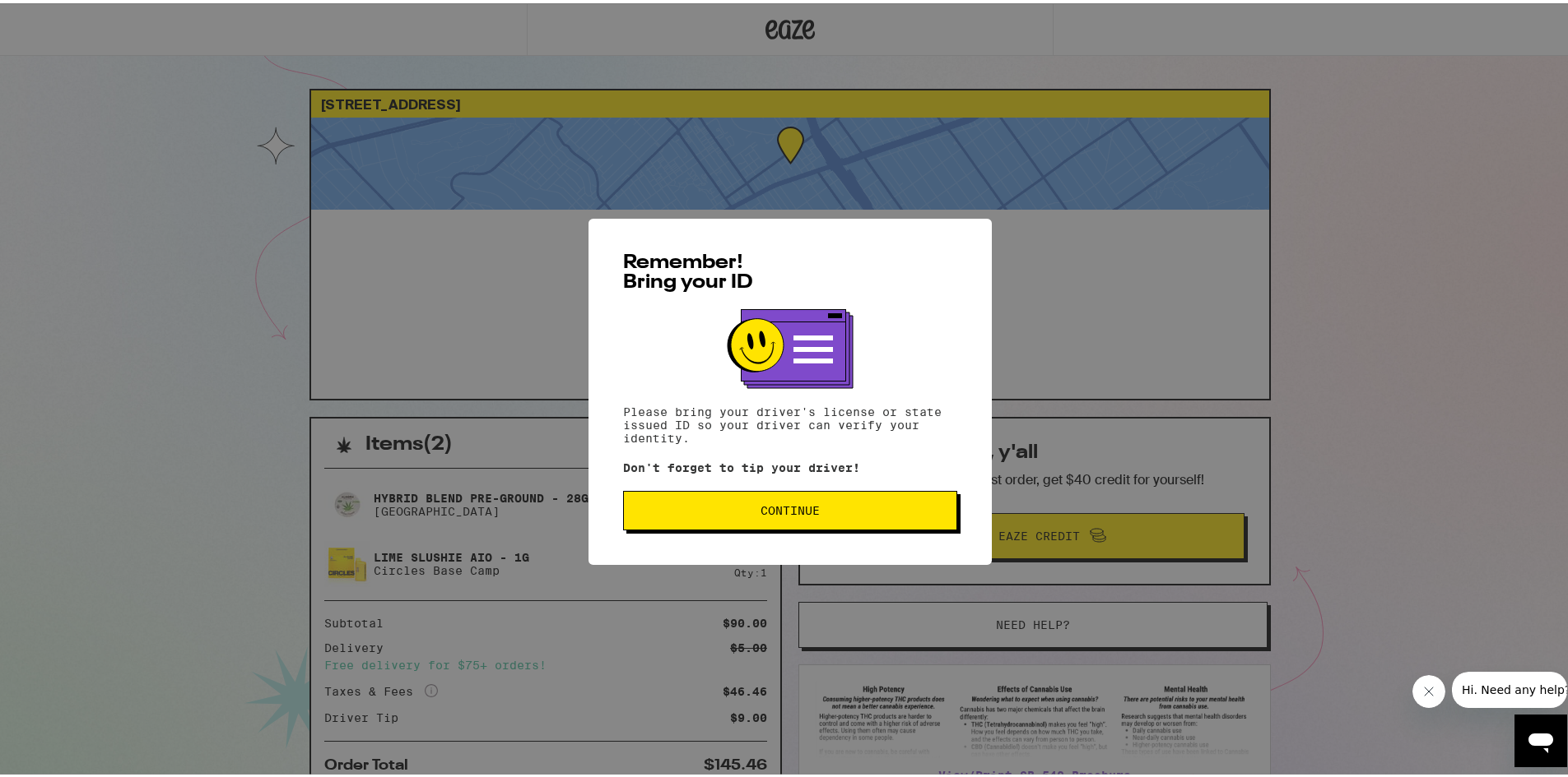
click at [812, 507] on span "Continue" at bounding box center [791, 507] width 60 height 11
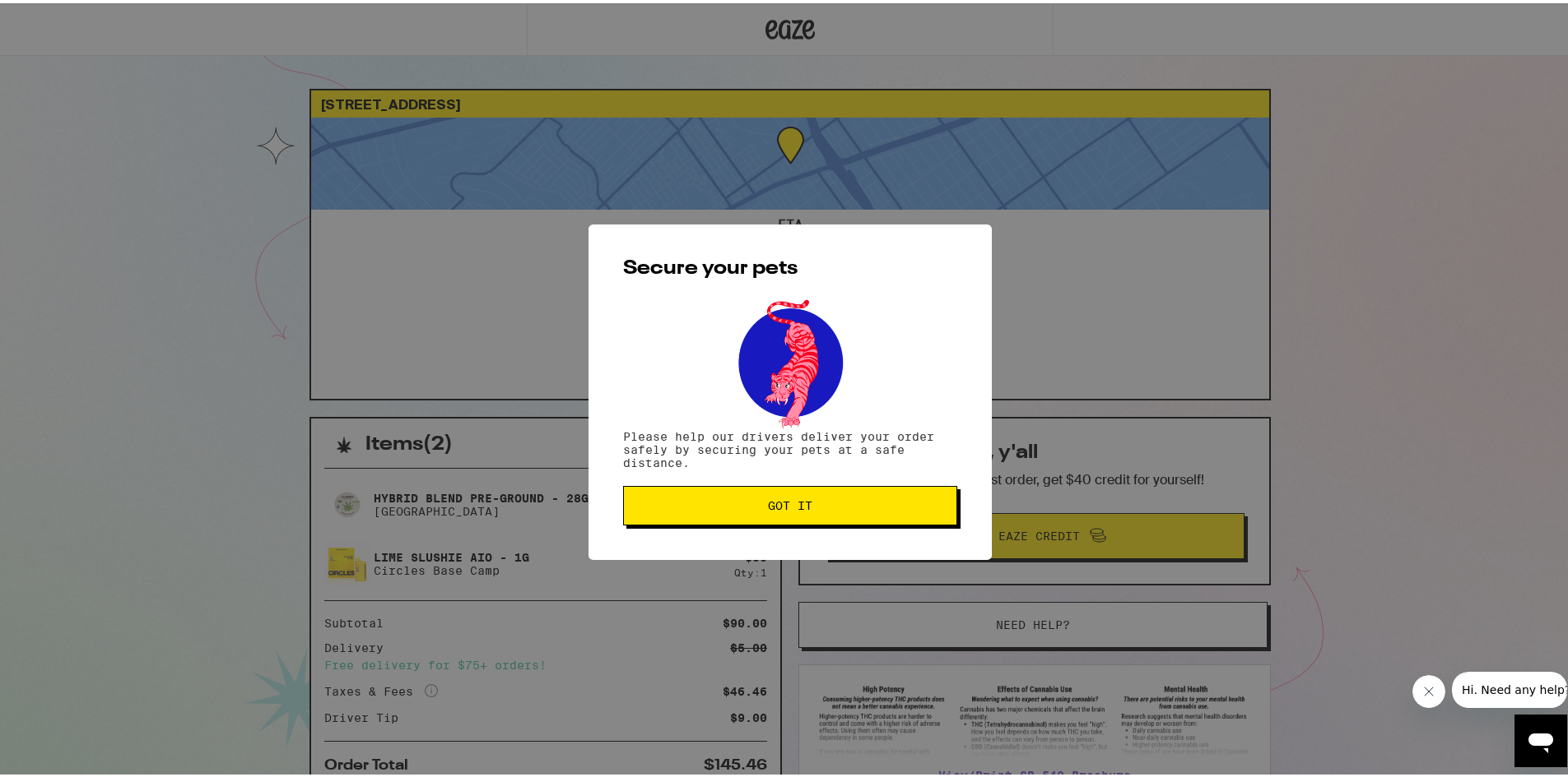
click at [711, 509] on span "Got it" at bounding box center [790, 502] width 306 height 11
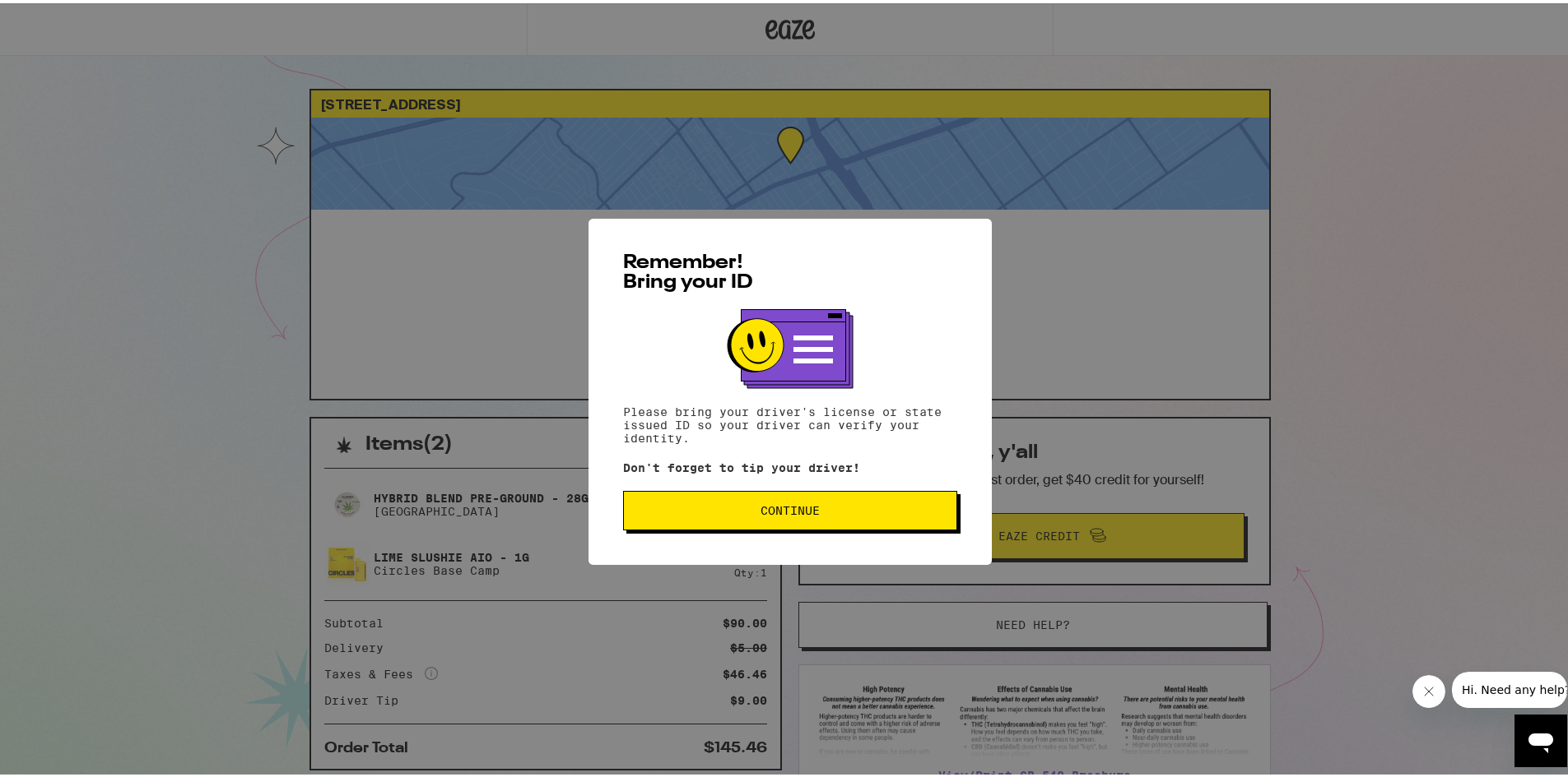
click at [718, 524] on button "Continue" at bounding box center [790, 507] width 334 height 39
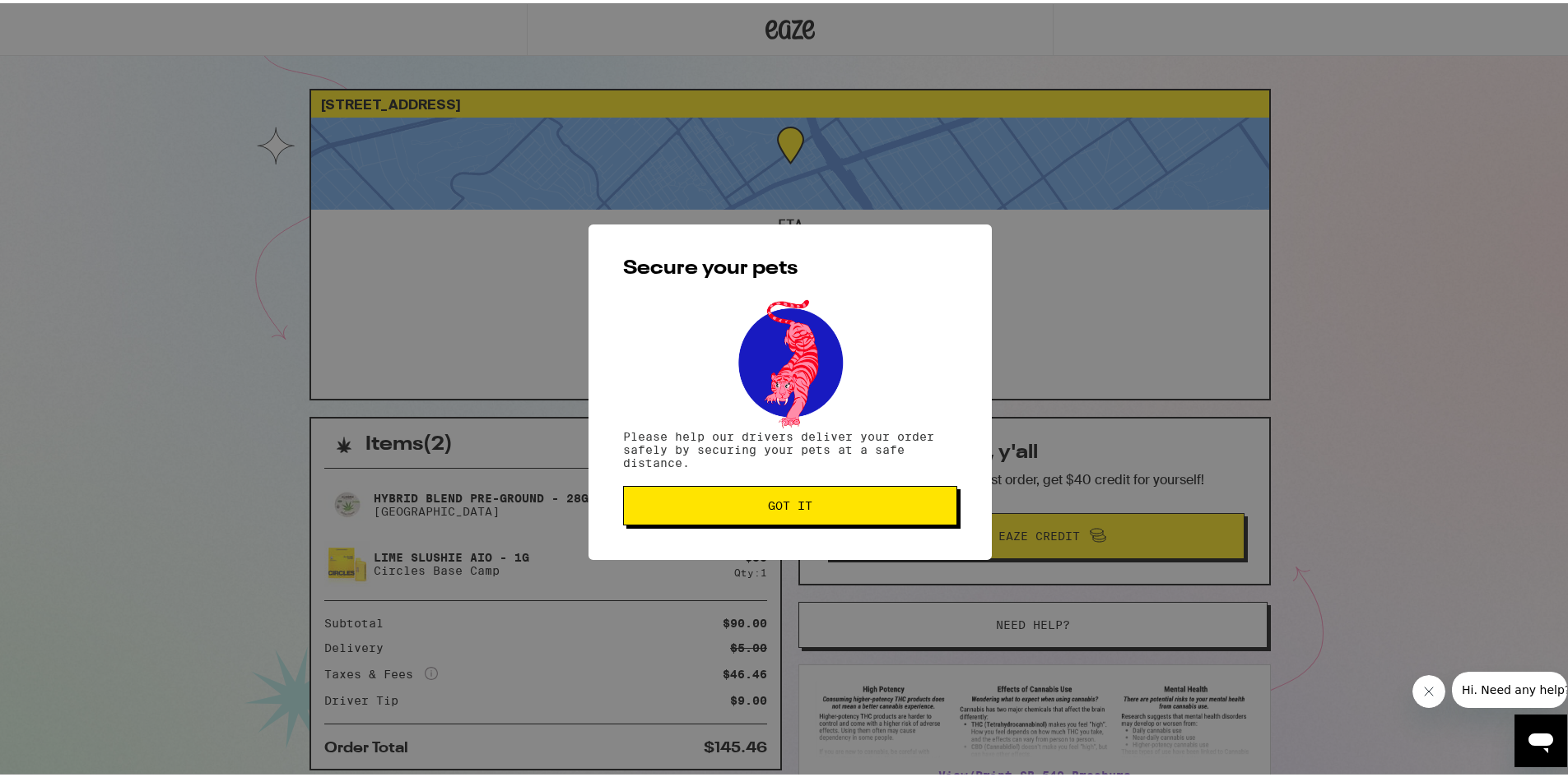
click at [715, 527] on div "Secure your pets Please help our drivers deliver your order safely by securing …" at bounding box center [791, 388] width 404 height 336
click at [712, 515] on button "Got it" at bounding box center [790, 503] width 334 height 39
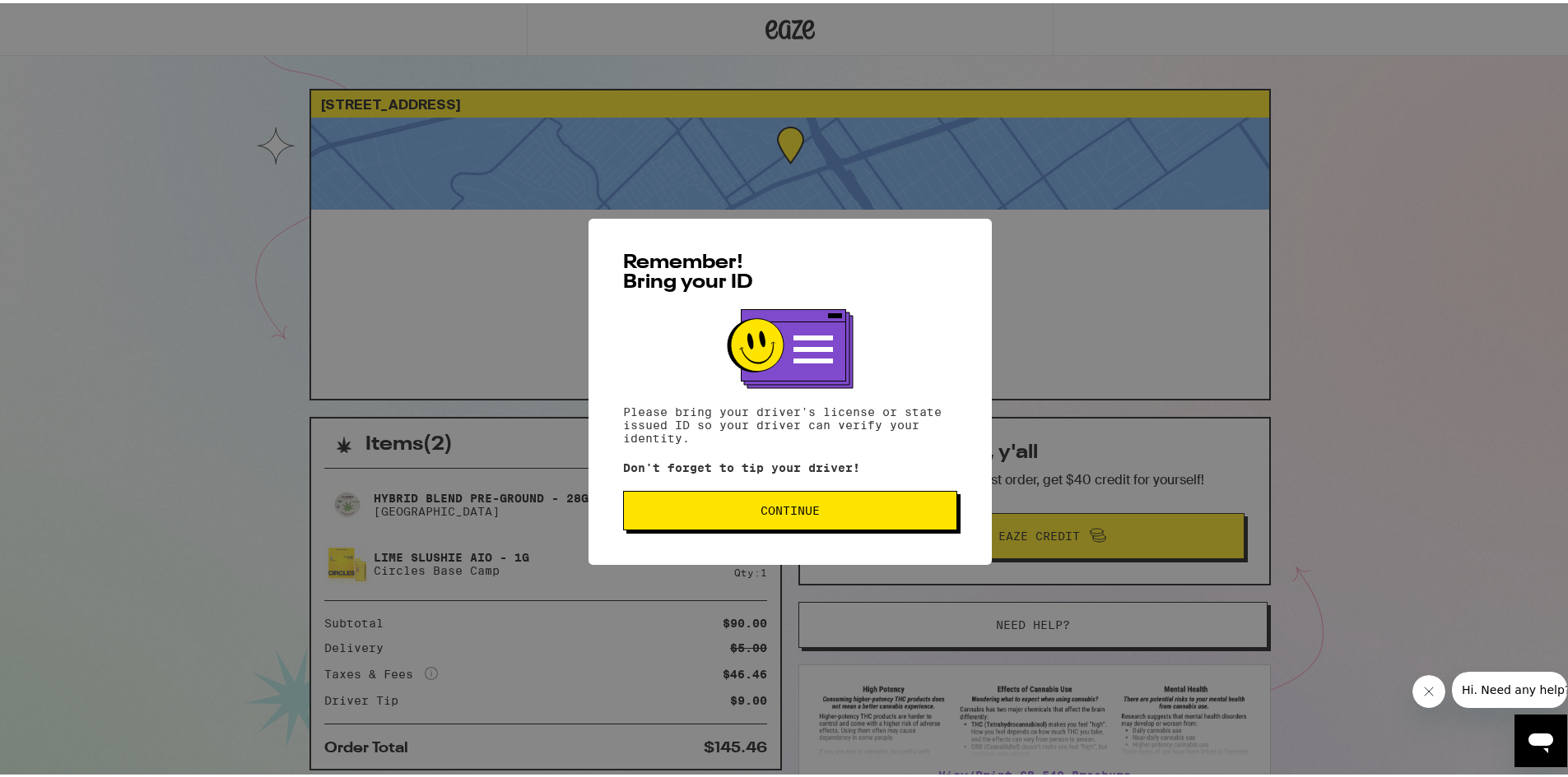
click at [790, 501] on button "Continue" at bounding box center [790, 507] width 334 height 39
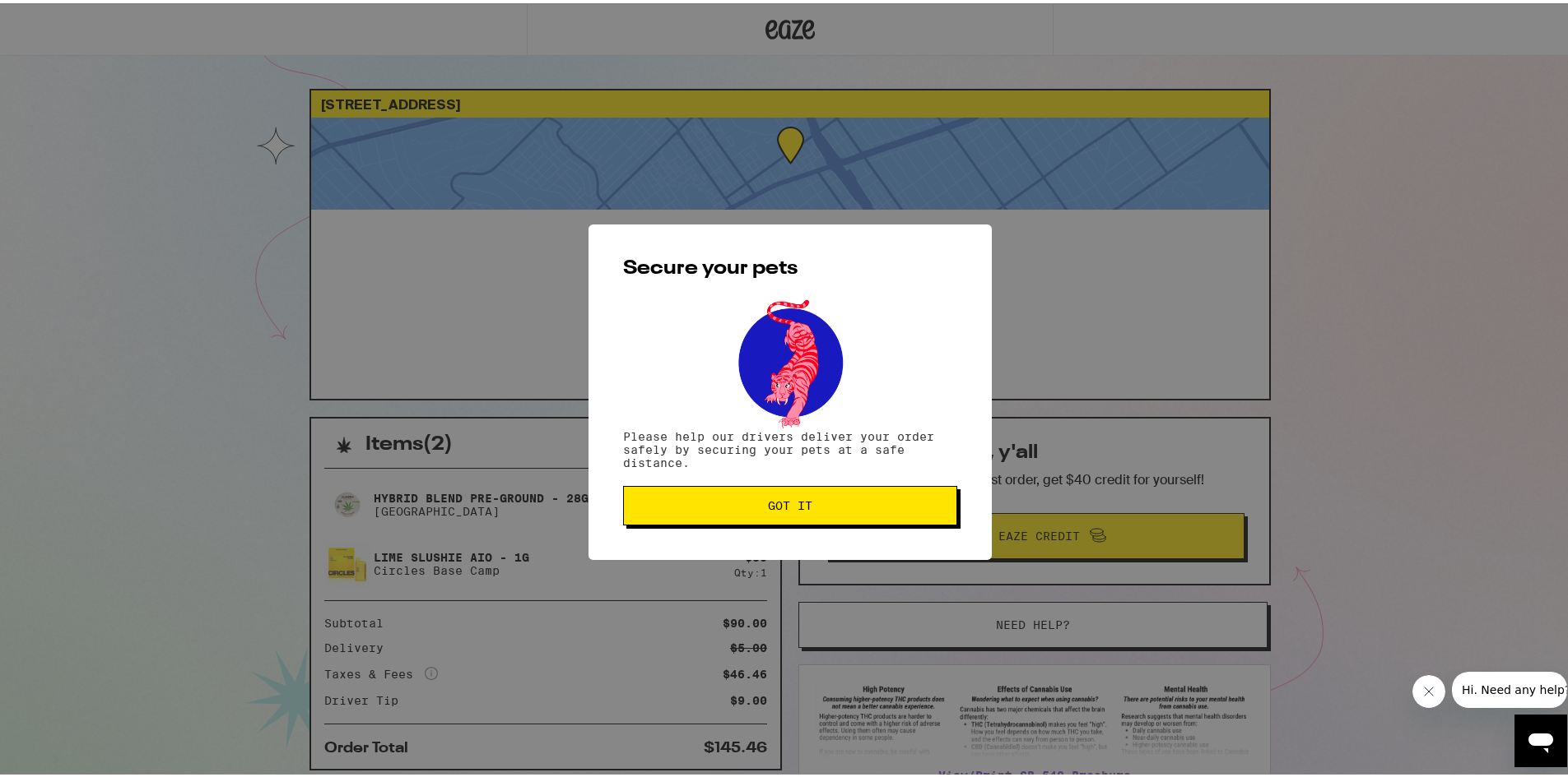
click at [769, 516] on button "Got it" at bounding box center [790, 503] width 334 height 39
